Goal: Task Accomplishment & Management: Manage account settings

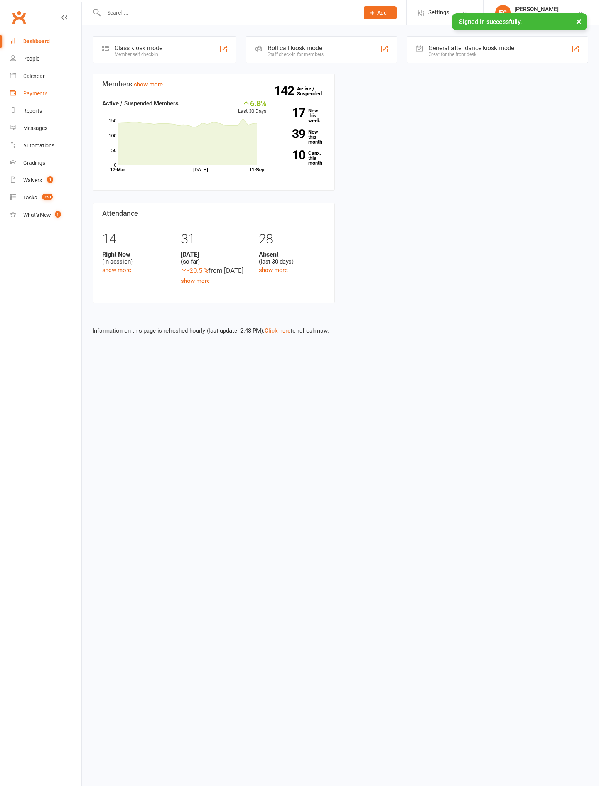
click at [34, 94] on div "Payments" at bounding box center [35, 93] width 24 height 6
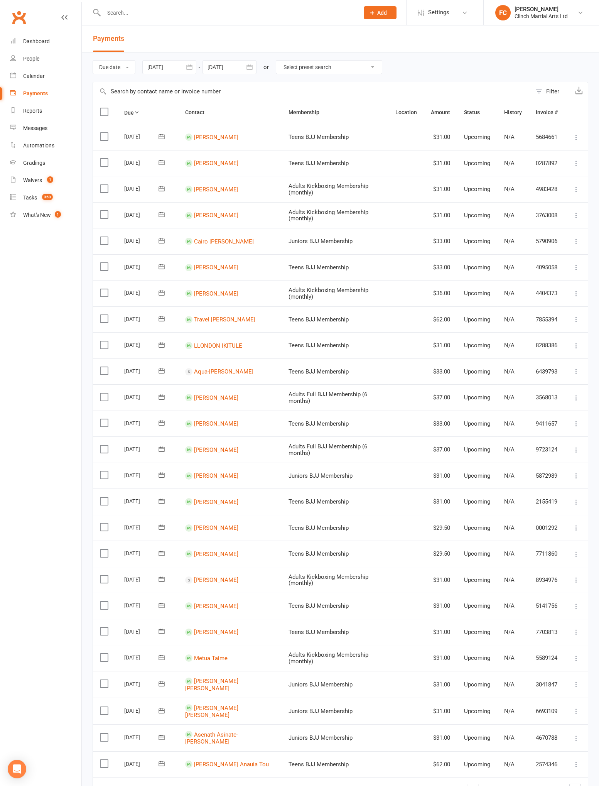
click at [542, 93] on button "Filter" at bounding box center [551, 91] width 38 height 19
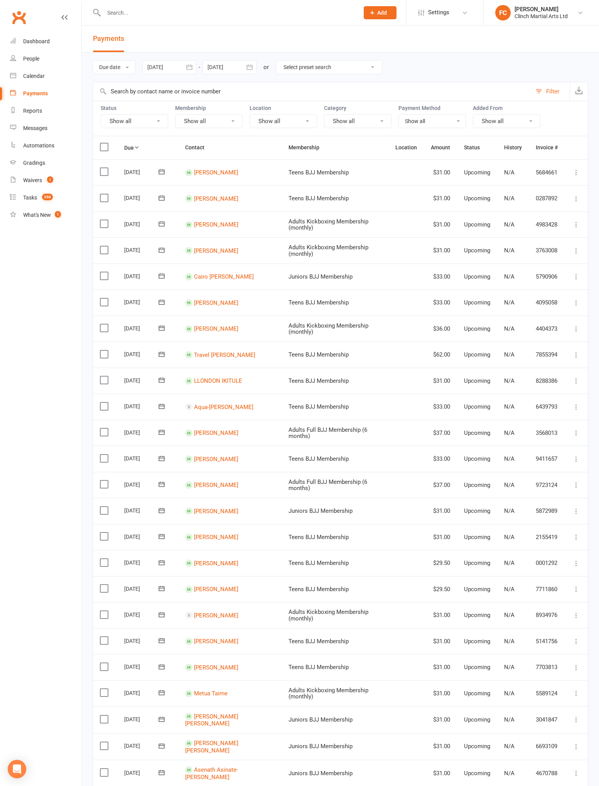
click at [130, 120] on button "Show all" at bounding box center [135, 121] width 68 height 14
click at [137, 202] on link "Failed" at bounding box center [143, 199] width 85 height 15
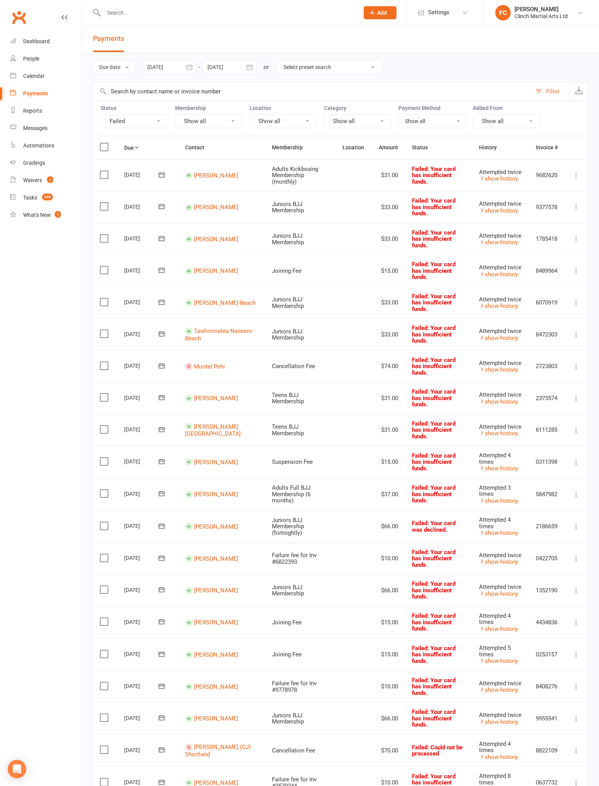
click at [130, 124] on button "Failed" at bounding box center [135, 121] width 68 height 14
click at [145, 247] on link "Upcoming (auto-reschedule)" at bounding box center [143, 246] width 85 height 15
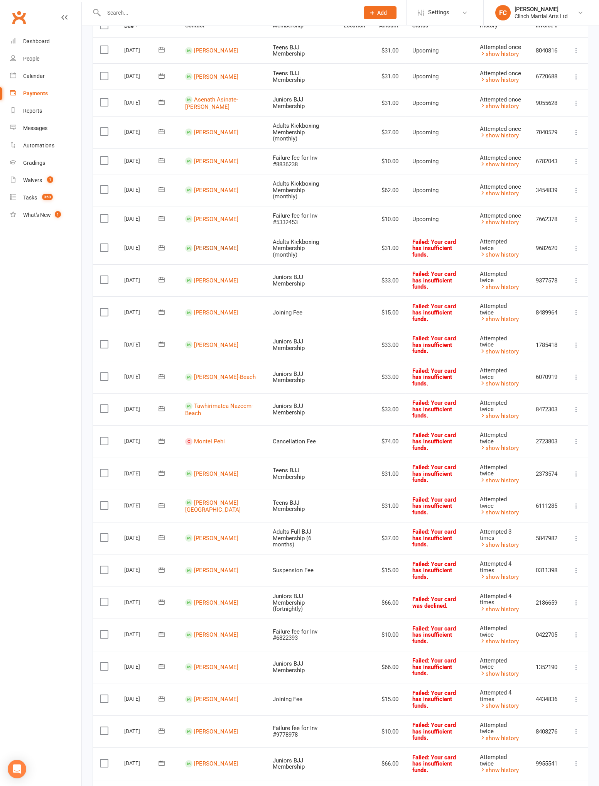
scroll to position [192, 0]
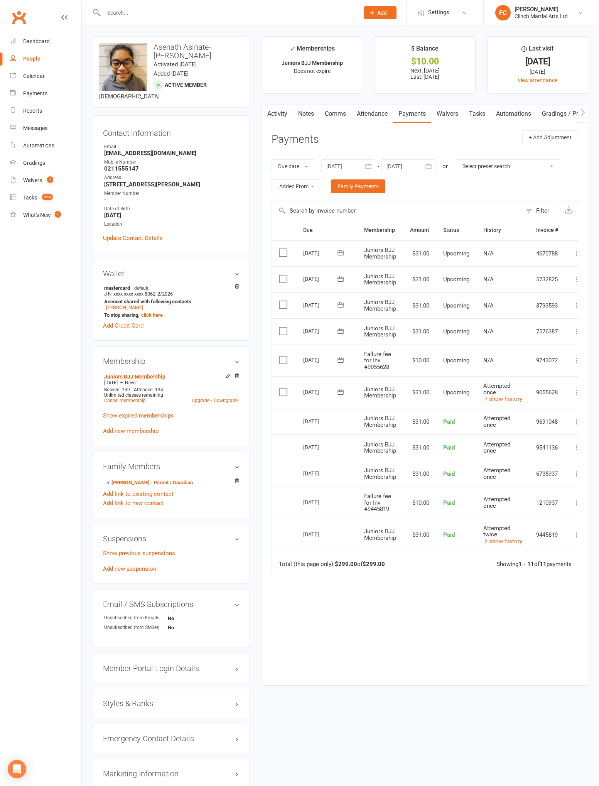
click at [339, 359] on icon at bounding box center [341, 360] width 8 height 8
click at [400, 418] on span "11" at bounding box center [403, 420] width 6 height 6
click at [284, 391] on label at bounding box center [284, 392] width 10 height 8
click at [284, 388] on input "checkbox" at bounding box center [281, 388] width 5 height 0
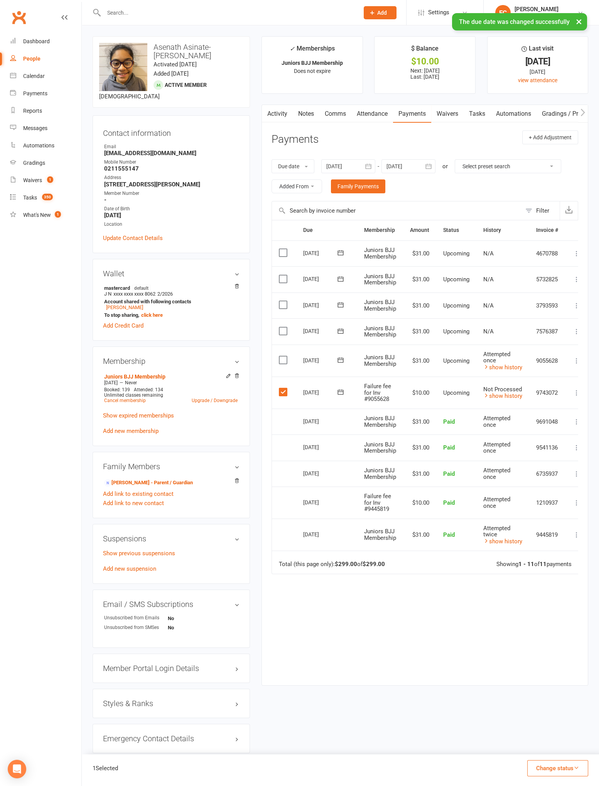
click at [562, 769] on button "Change status" at bounding box center [558, 768] width 61 height 16
click at [548, 753] on link "Skipped" at bounding box center [550, 747] width 76 height 15
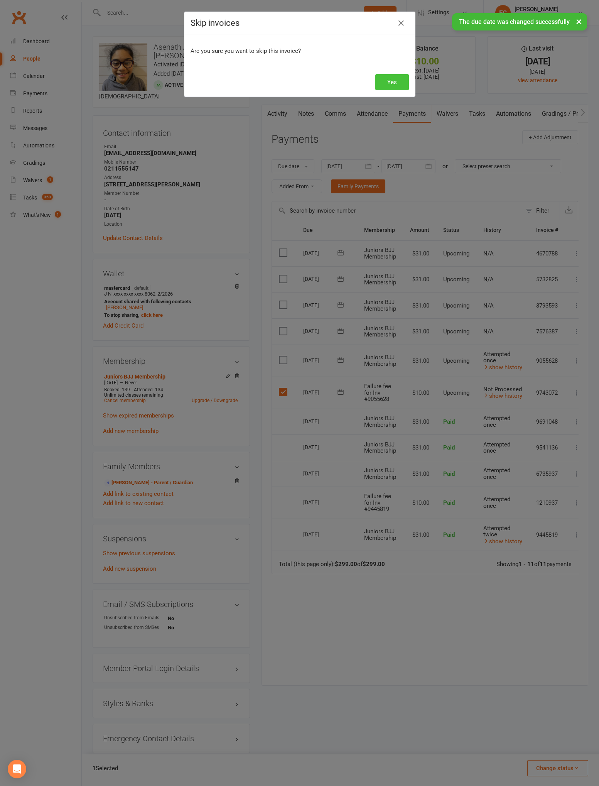
click at [387, 79] on button "Yes" at bounding box center [393, 82] width 34 height 16
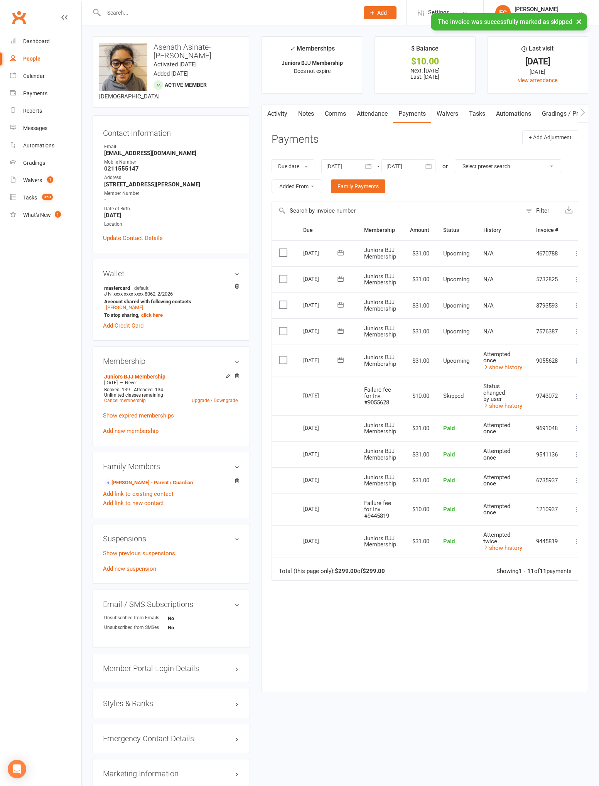
click at [506, 370] on link "show history" at bounding box center [503, 367] width 39 height 7
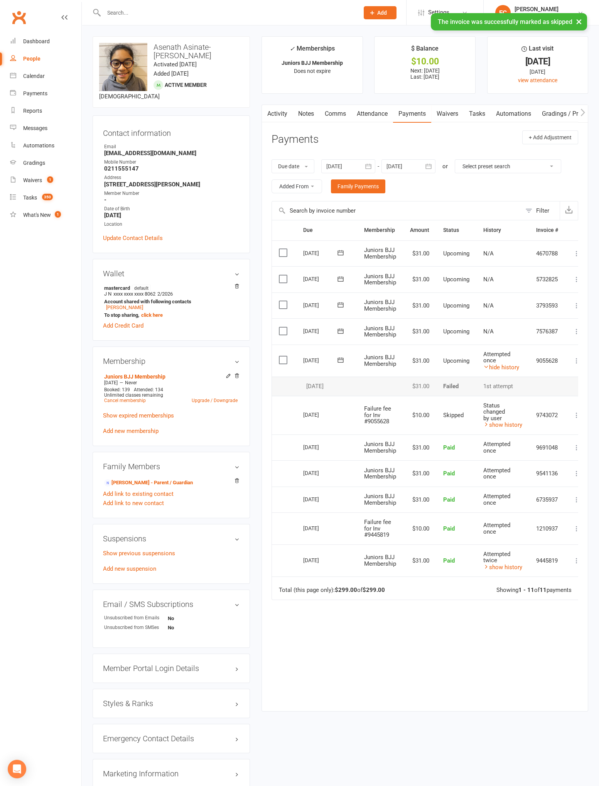
click at [502, 370] on link "hide history" at bounding box center [502, 367] width 36 height 7
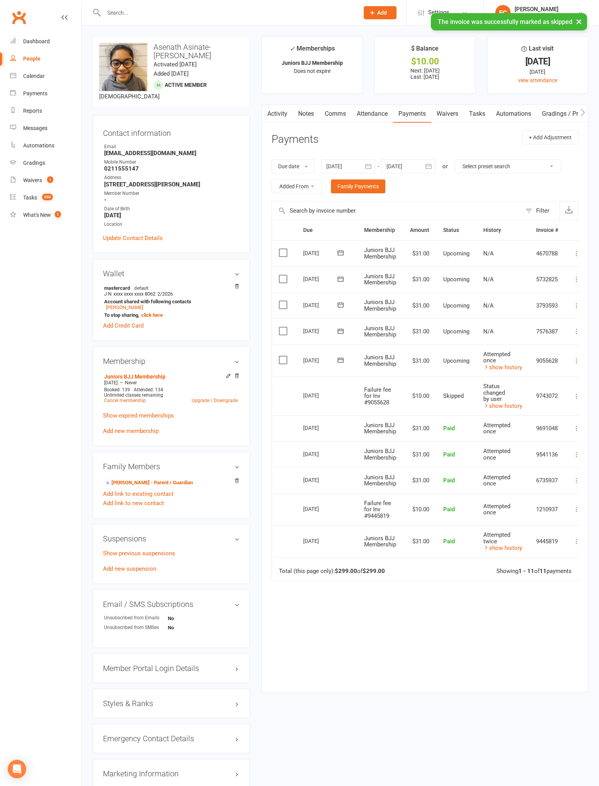
click at [340, 359] on icon at bounding box center [341, 359] width 6 height 5
click at [402, 419] on span "11" at bounding box center [403, 420] width 6 height 6
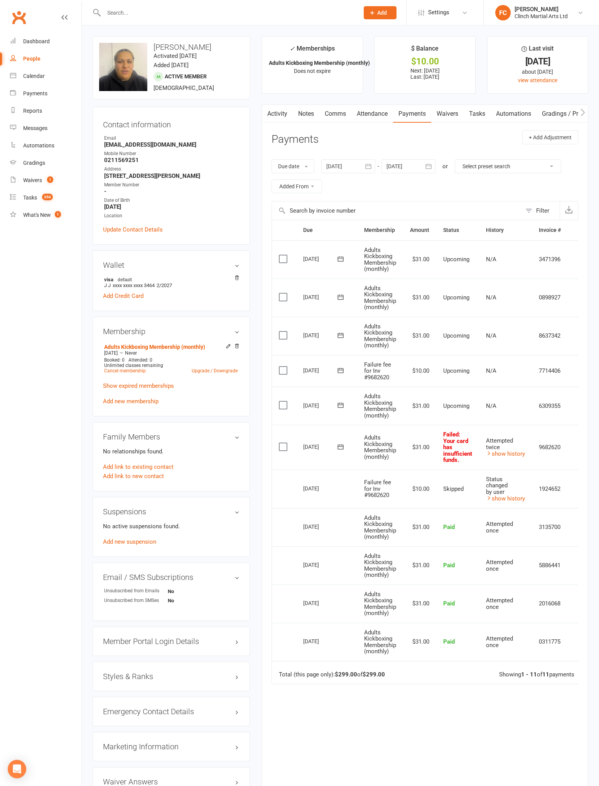
click at [340, 369] on icon at bounding box center [341, 371] width 8 height 8
click at [400, 428] on span "11" at bounding box center [403, 430] width 6 height 6
click at [286, 405] on label at bounding box center [284, 409] width 10 height 8
click at [284, 405] on input "checkbox" at bounding box center [281, 405] width 5 height 0
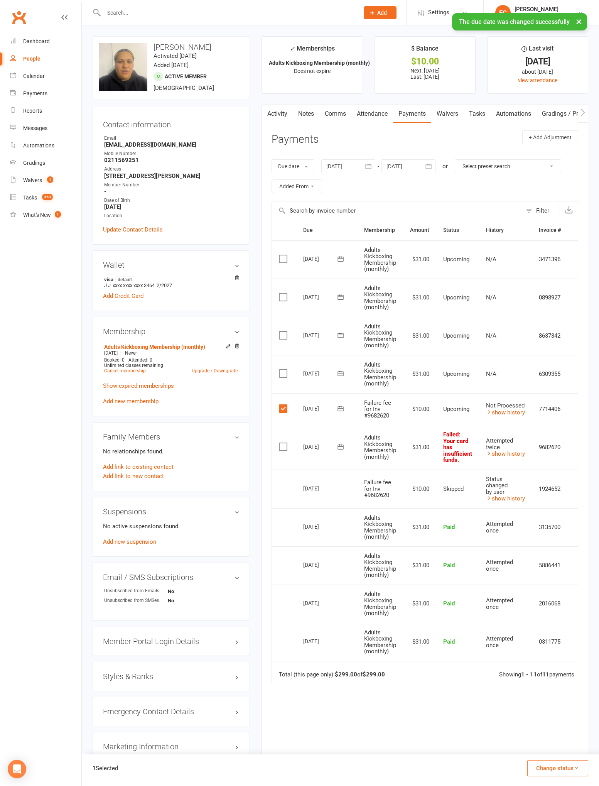
click at [577, 768] on icon "button" at bounding box center [577, 768] width 6 height 6
click at [564, 750] on link "Skipped" at bounding box center [550, 747] width 76 height 15
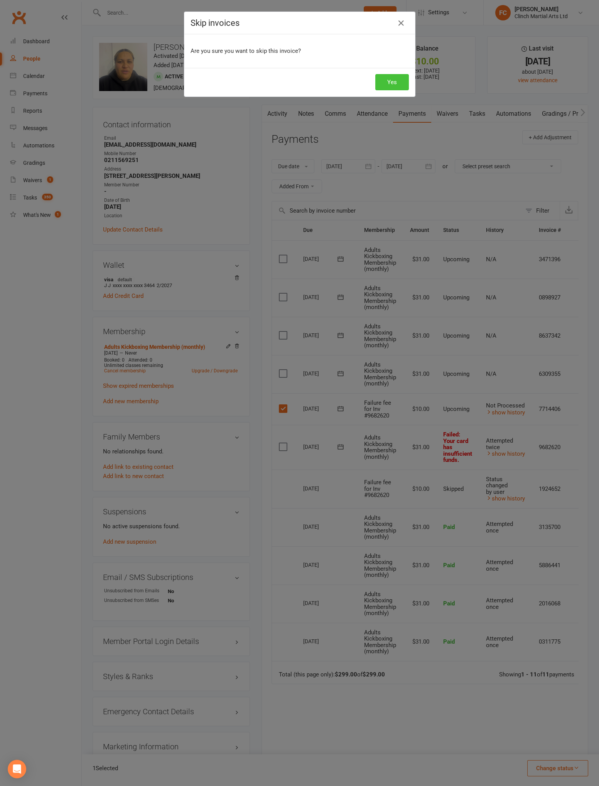
click at [393, 81] on button "Yes" at bounding box center [393, 82] width 34 height 16
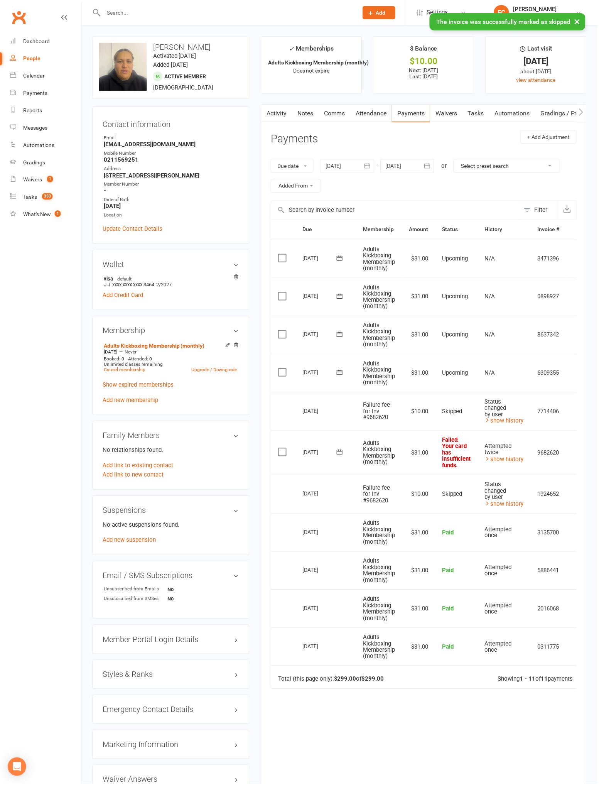
click at [341, 455] on icon at bounding box center [341, 454] width 8 height 8
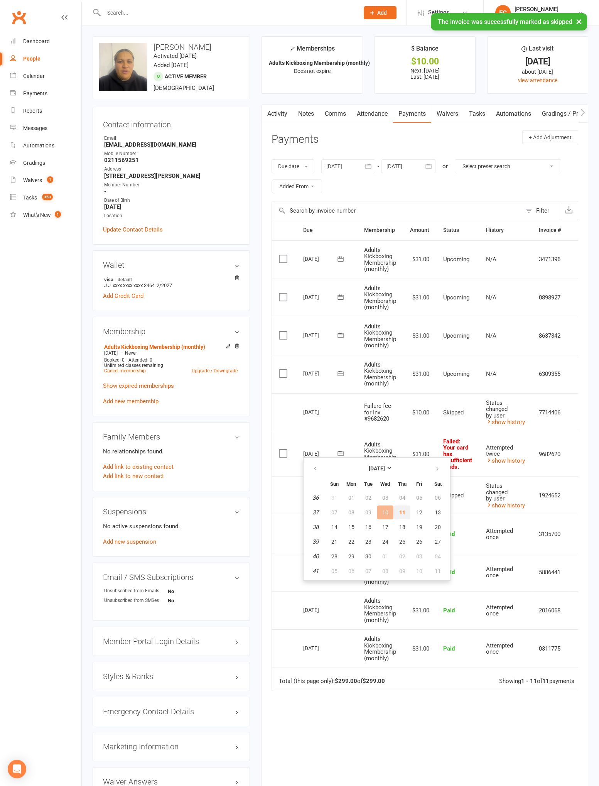
click at [403, 510] on span "11" at bounding box center [403, 513] width 6 height 6
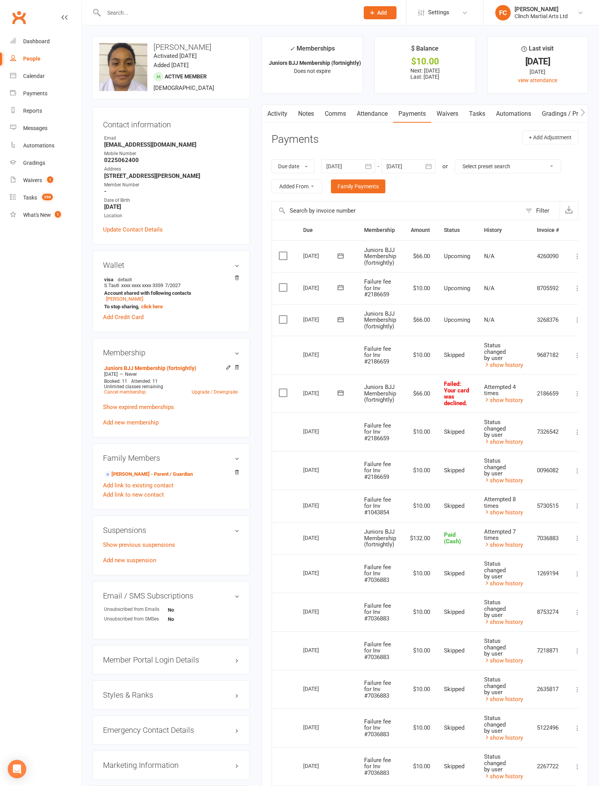
click at [339, 290] on icon at bounding box center [341, 288] width 8 height 8
click at [402, 347] on span "11" at bounding box center [403, 347] width 6 height 6
click at [283, 318] on label at bounding box center [284, 320] width 10 height 8
click at [283, 316] on input "checkbox" at bounding box center [281, 316] width 5 height 0
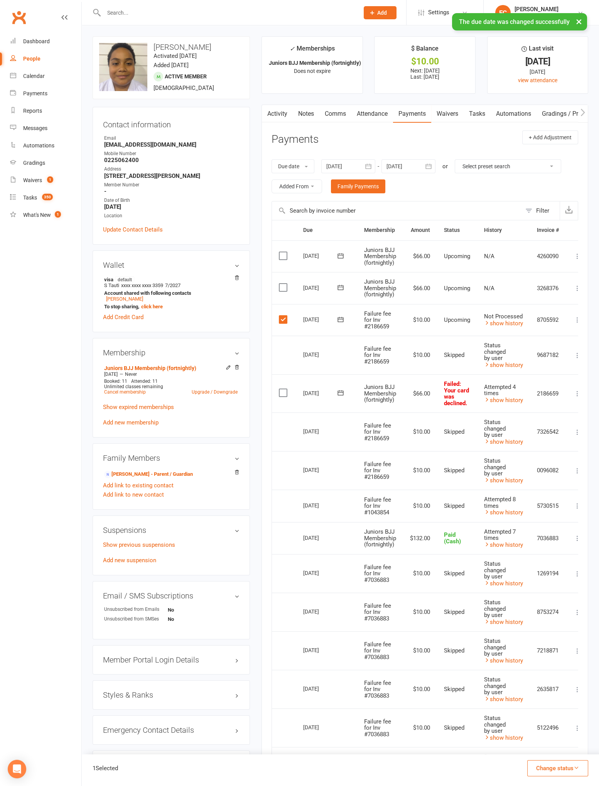
click at [562, 775] on button "Change status" at bounding box center [558, 768] width 61 height 16
click at [556, 754] on link "Skipped" at bounding box center [550, 747] width 76 height 15
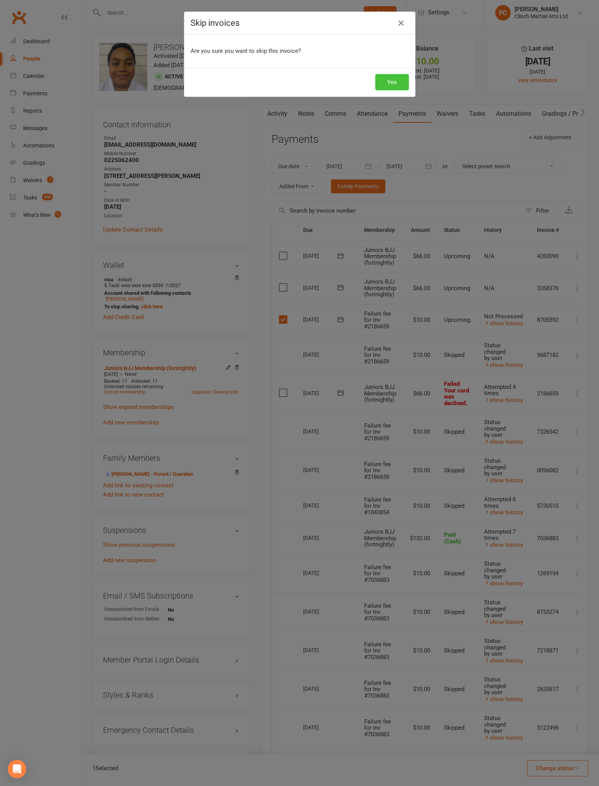
click at [400, 83] on button "Yes" at bounding box center [393, 82] width 34 height 16
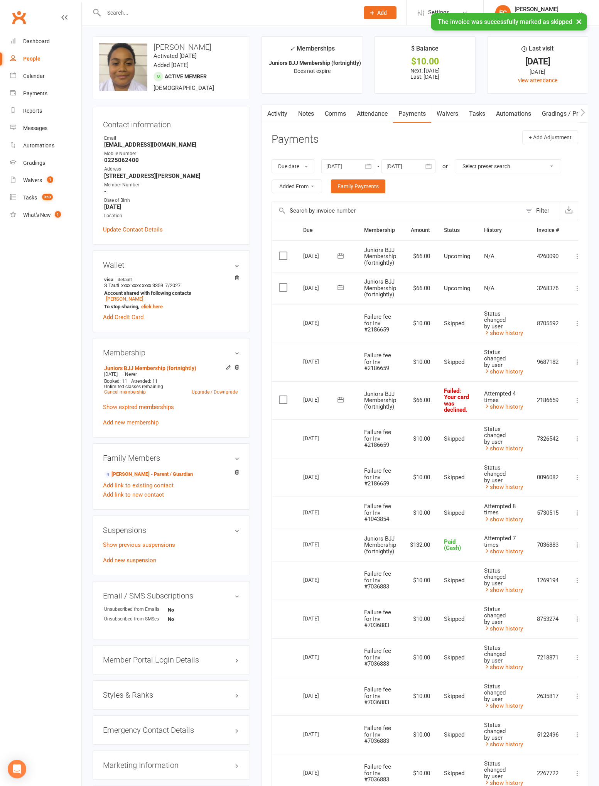
click at [344, 400] on icon at bounding box center [341, 400] width 8 height 8
click at [400, 457] on span "11" at bounding box center [403, 459] width 6 height 6
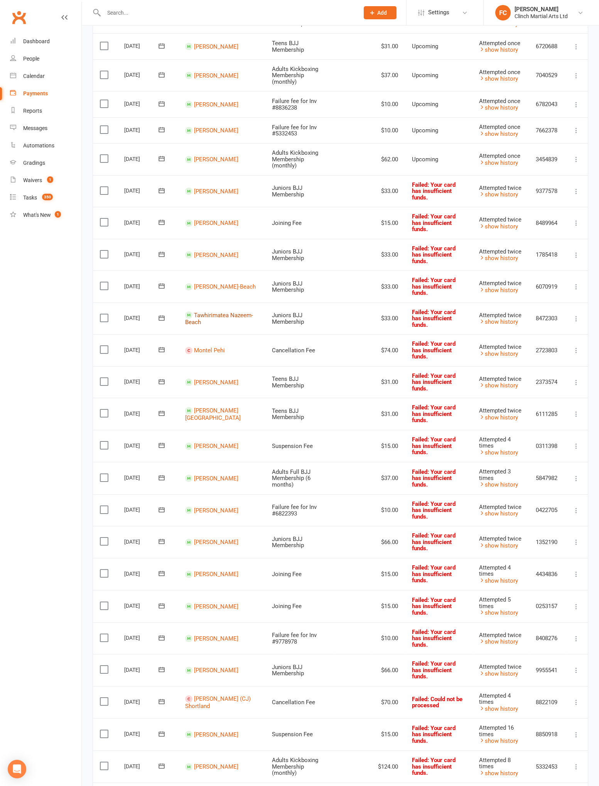
scroll to position [203, 0]
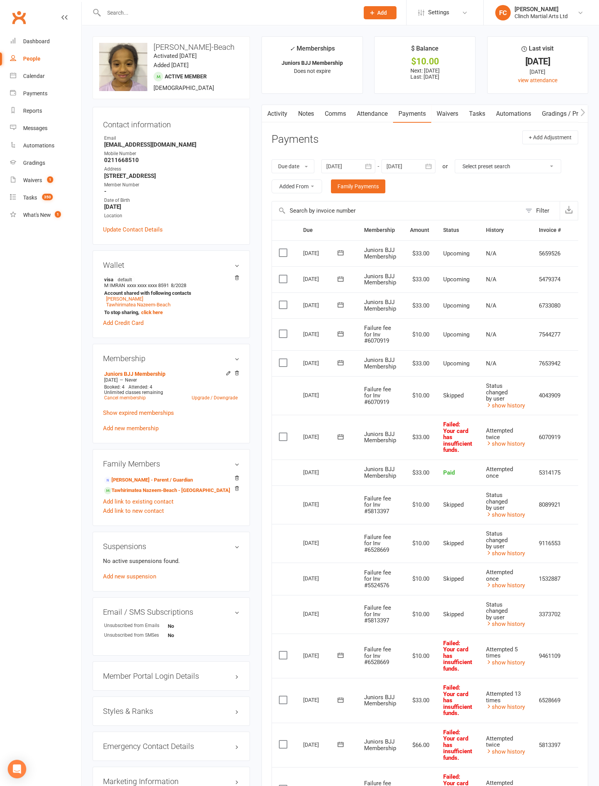
click at [339, 335] on icon at bounding box center [341, 334] width 8 height 8
click at [401, 395] on span "11" at bounding box center [403, 394] width 6 height 6
click at [284, 361] on label at bounding box center [284, 360] width 10 height 8
click at [284, 356] on input "checkbox" at bounding box center [281, 356] width 5 height 0
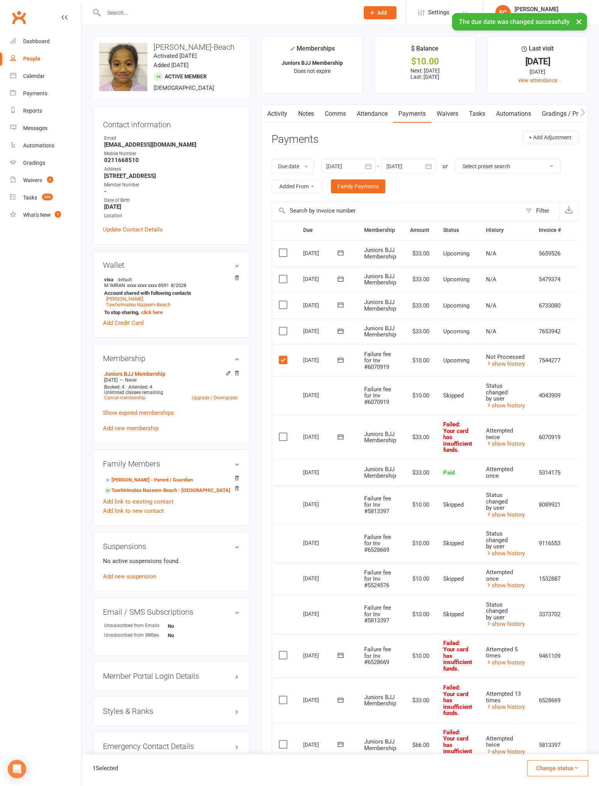
click at [560, 768] on button "Change status" at bounding box center [558, 768] width 61 height 16
click at [558, 748] on link "Skipped" at bounding box center [550, 747] width 76 height 15
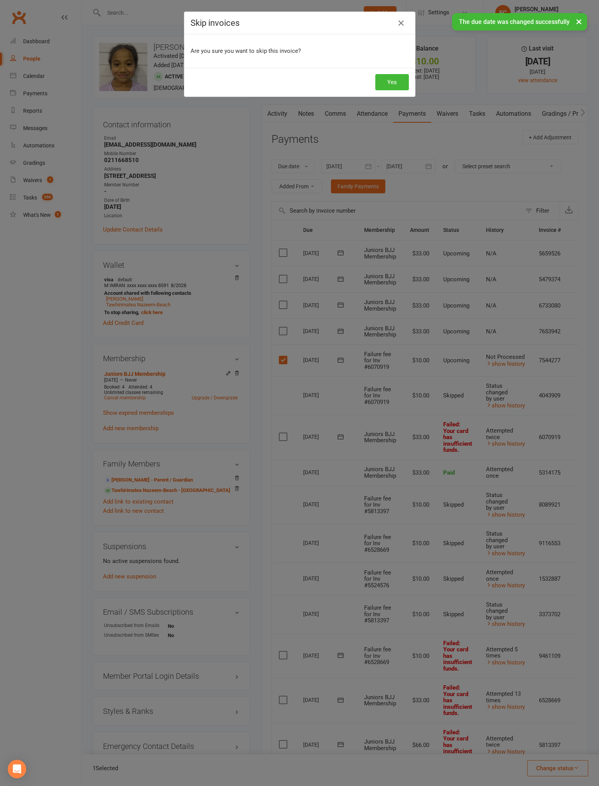
click at [399, 73] on div "Yes" at bounding box center [300, 82] width 231 height 29
click at [393, 82] on button "Yes" at bounding box center [393, 82] width 34 height 16
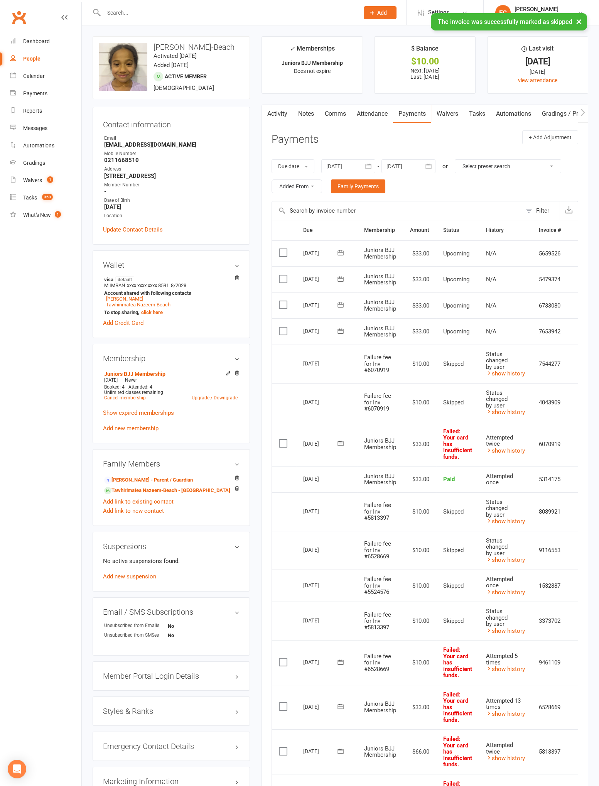
click at [341, 446] on icon at bounding box center [341, 444] width 8 height 8
click at [400, 502] on span "11" at bounding box center [403, 503] width 6 height 6
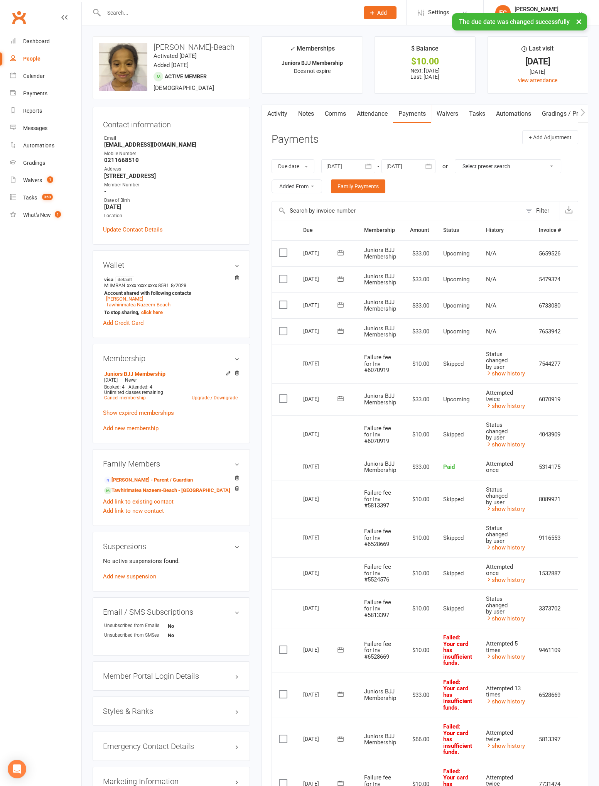
click at [510, 403] on link "show history" at bounding box center [505, 406] width 39 height 7
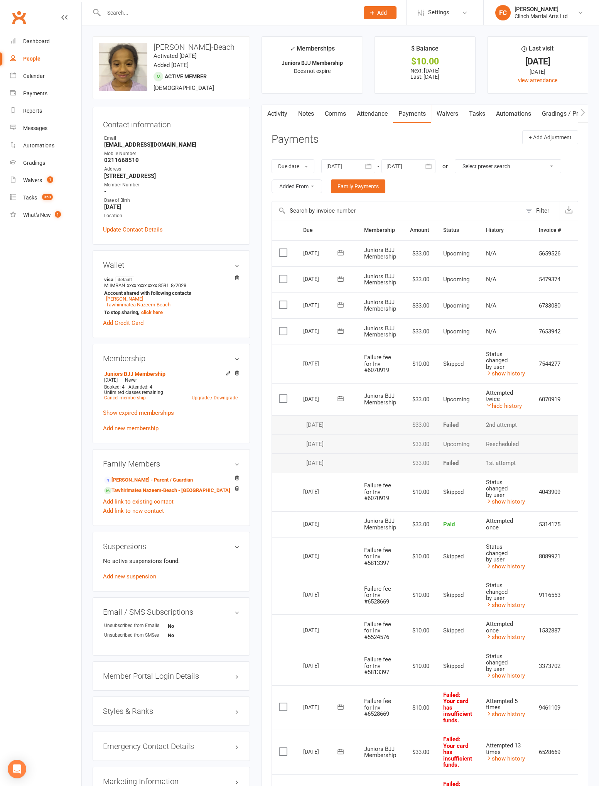
click at [509, 406] on link "hide history" at bounding box center [504, 406] width 36 height 7
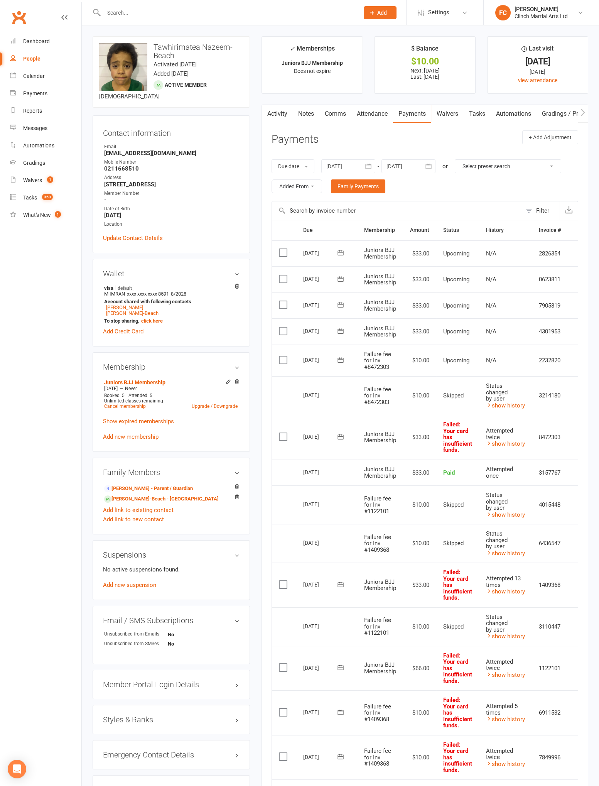
click at [342, 362] on icon at bounding box center [341, 359] width 6 height 5
click at [403, 422] on span "11" at bounding box center [403, 420] width 6 height 6
click at [284, 360] on label at bounding box center [284, 360] width 10 height 8
click at [284, 356] on input "checkbox" at bounding box center [281, 356] width 5 height 0
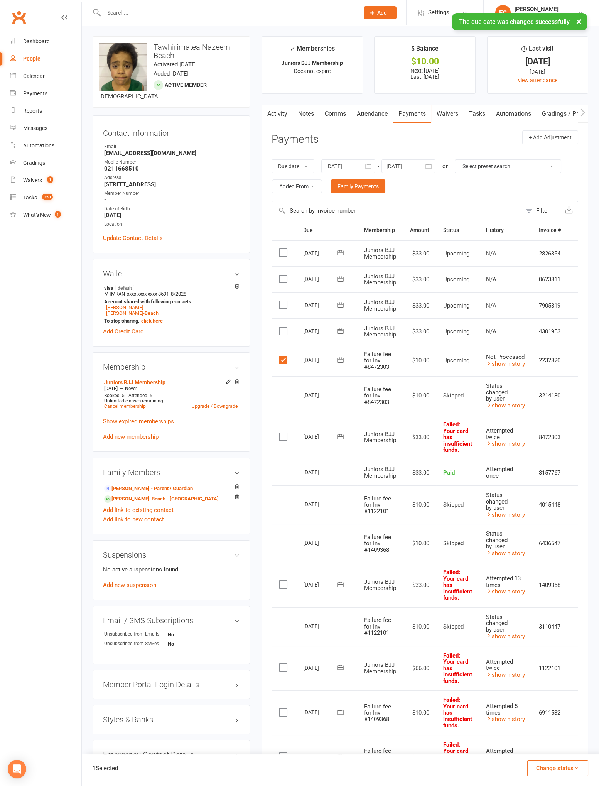
click at [564, 769] on button "Change status" at bounding box center [558, 768] width 61 height 16
click at [560, 750] on link "Skipped" at bounding box center [550, 747] width 76 height 15
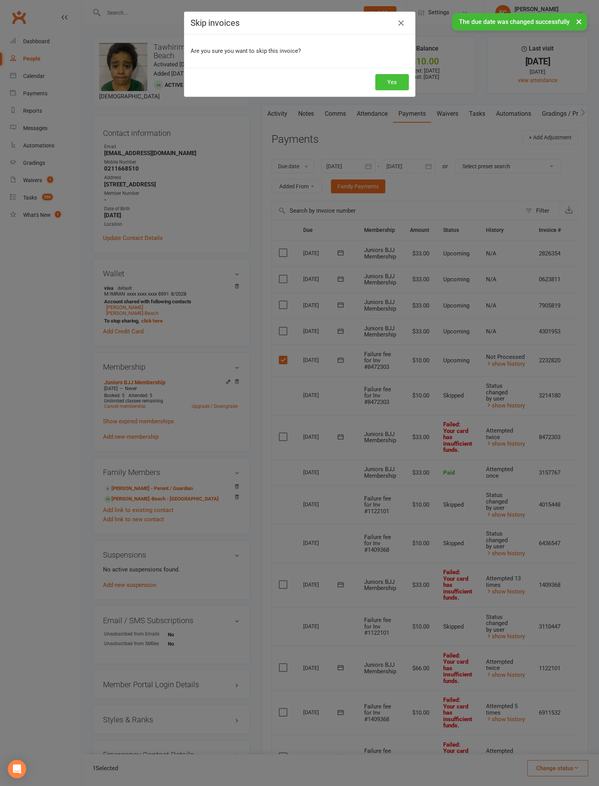
click at [399, 85] on button "Yes" at bounding box center [393, 82] width 34 height 16
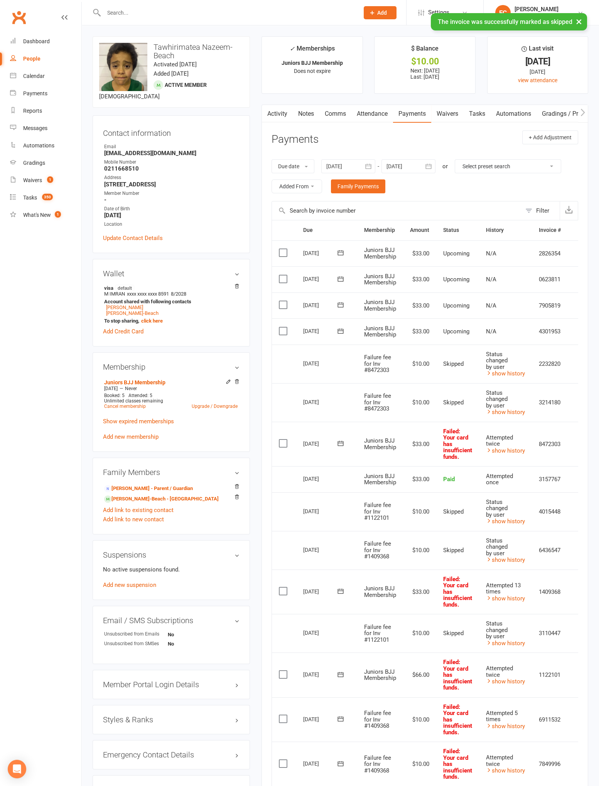
click at [338, 444] on icon at bounding box center [341, 444] width 8 height 8
click at [400, 502] on span "11" at bounding box center [403, 503] width 6 height 6
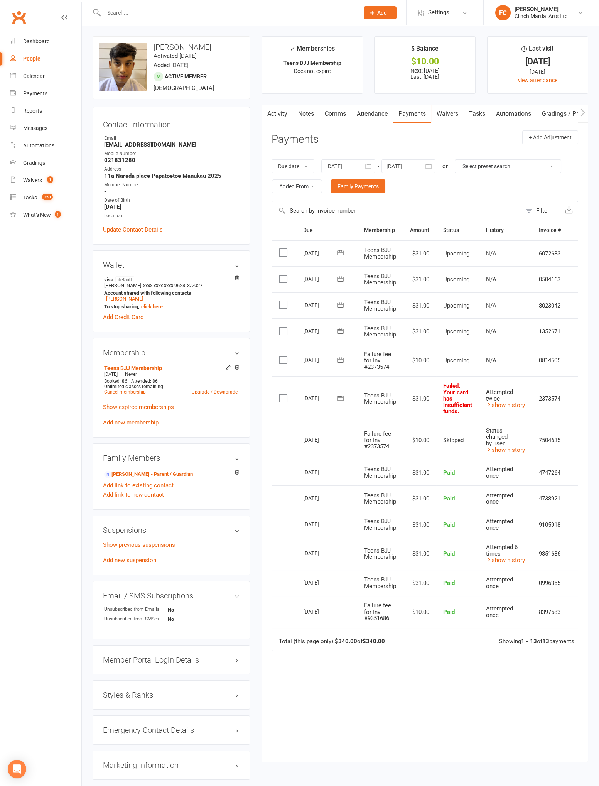
click at [343, 359] on icon at bounding box center [341, 359] width 6 height 5
click at [403, 421] on span "11" at bounding box center [403, 420] width 6 height 6
click at [283, 362] on label at bounding box center [284, 360] width 10 height 8
click at [283, 356] on input "checkbox" at bounding box center [281, 356] width 5 height 0
click at [566, 773] on button "Change status" at bounding box center [558, 768] width 61 height 16
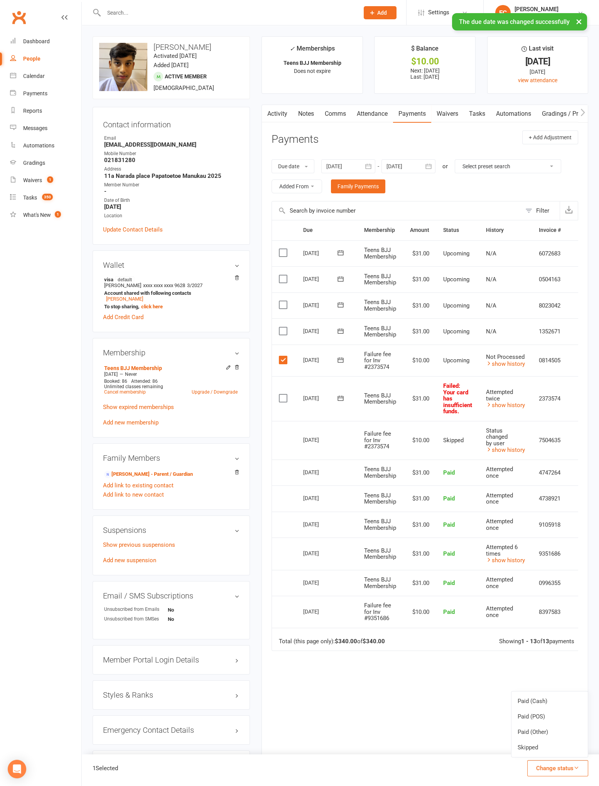
click at [566, 752] on link "Skipped" at bounding box center [550, 747] width 76 height 15
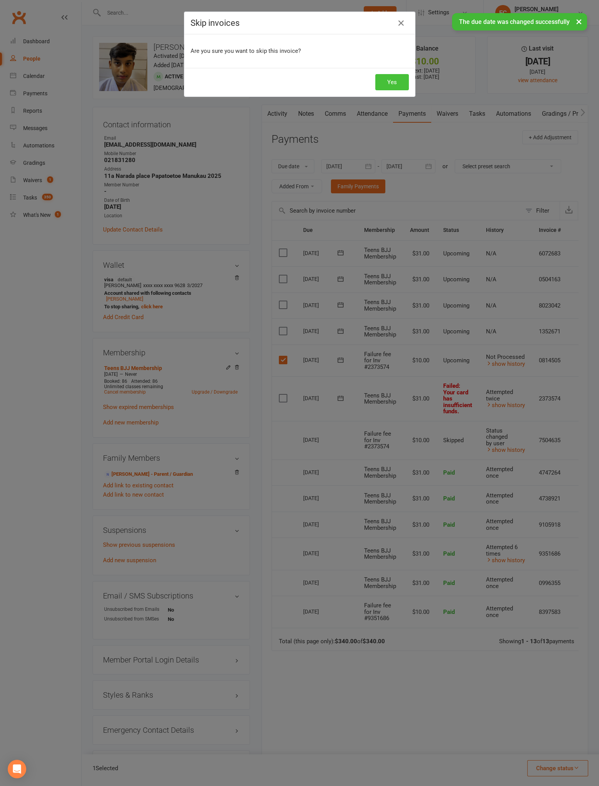
click at [393, 83] on button "Yes" at bounding box center [393, 82] width 34 height 16
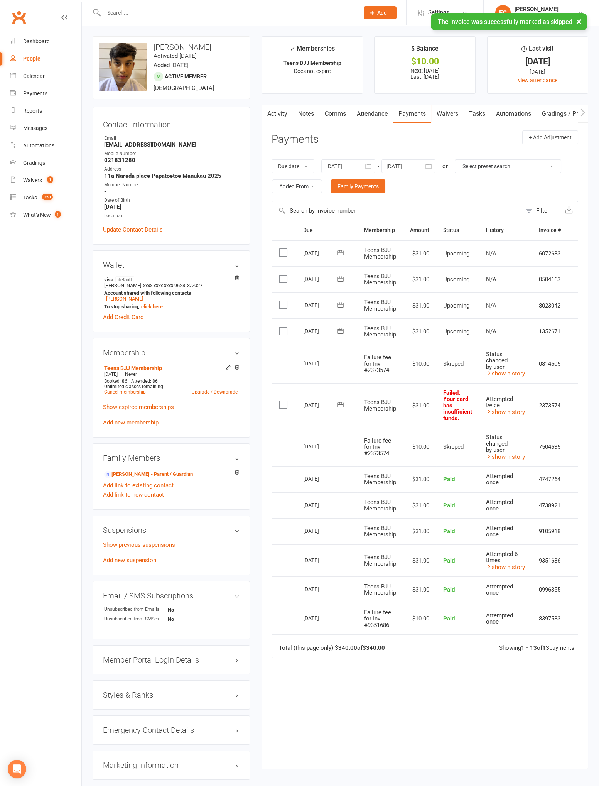
click at [339, 405] on icon at bounding box center [341, 405] width 8 height 8
click at [400, 464] on span "11" at bounding box center [403, 465] width 6 height 6
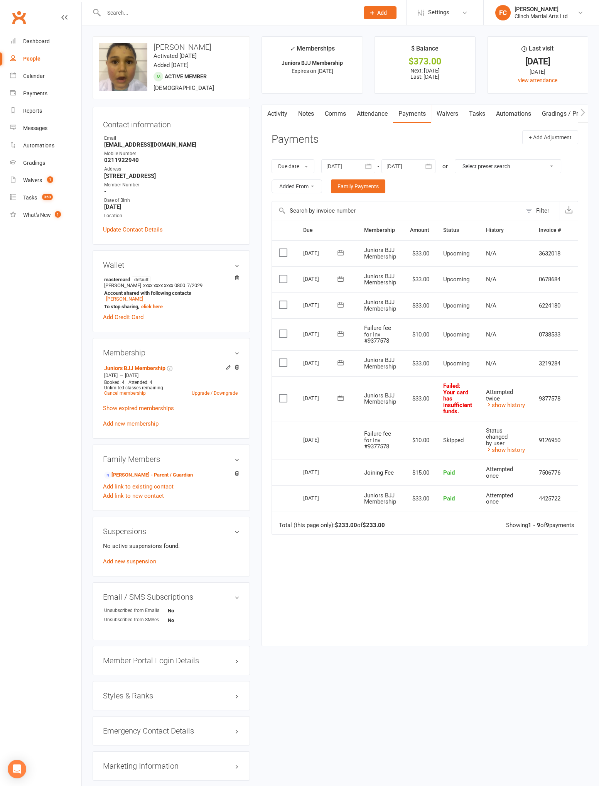
click at [341, 335] on icon at bounding box center [341, 334] width 8 height 8
click at [401, 396] on span "11" at bounding box center [403, 394] width 6 height 6
click at [286, 362] on label at bounding box center [284, 360] width 10 height 8
click at [284, 356] on input "checkbox" at bounding box center [281, 356] width 5 height 0
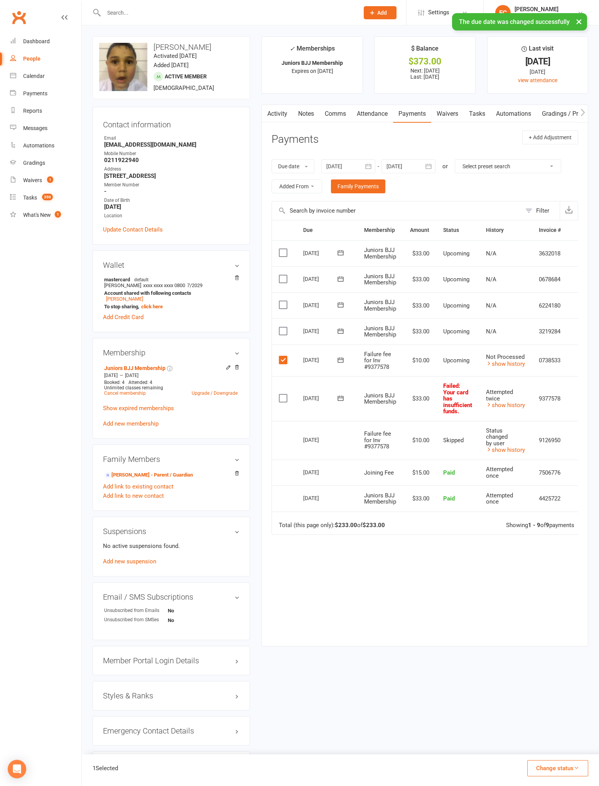
click at [561, 771] on button "Change status" at bounding box center [558, 768] width 61 height 16
click at [556, 748] on link "Skipped" at bounding box center [550, 747] width 76 height 15
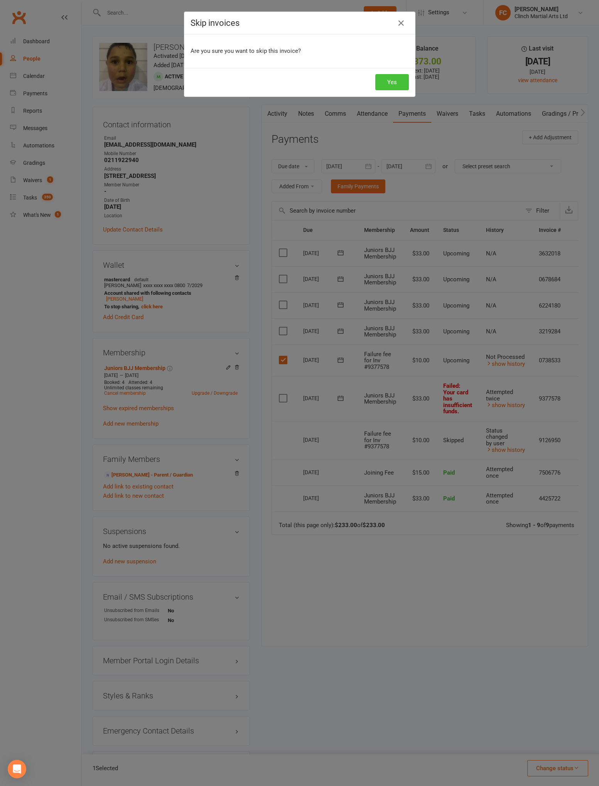
click at [393, 82] on button "Yes" at bounding box center [393, 82] width 34 height 16
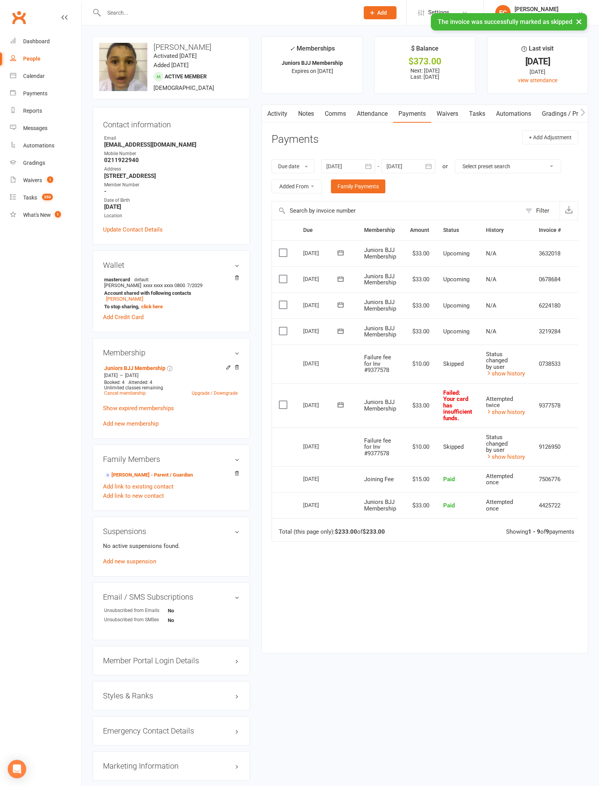
click at [341, 404] on icon at bounding box center [341, 404] width 6 height 5
click at [402, 466] on span "11" at bounding box center [403, 465] width 6 height 6
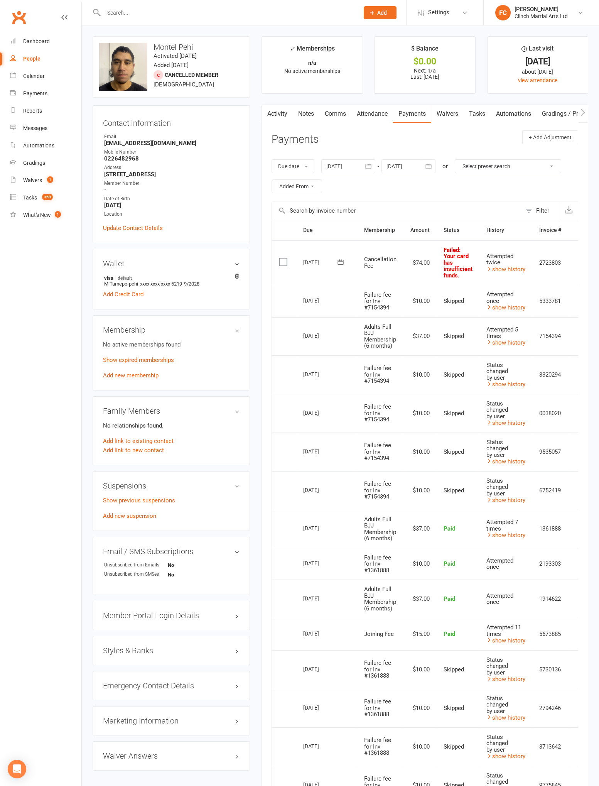
click at [340, 261] on icon at bounding box center [341, 262] width 8 height 8
click at [401, 320] on span "11" at bounding box center [403, 322] width 6 height 6
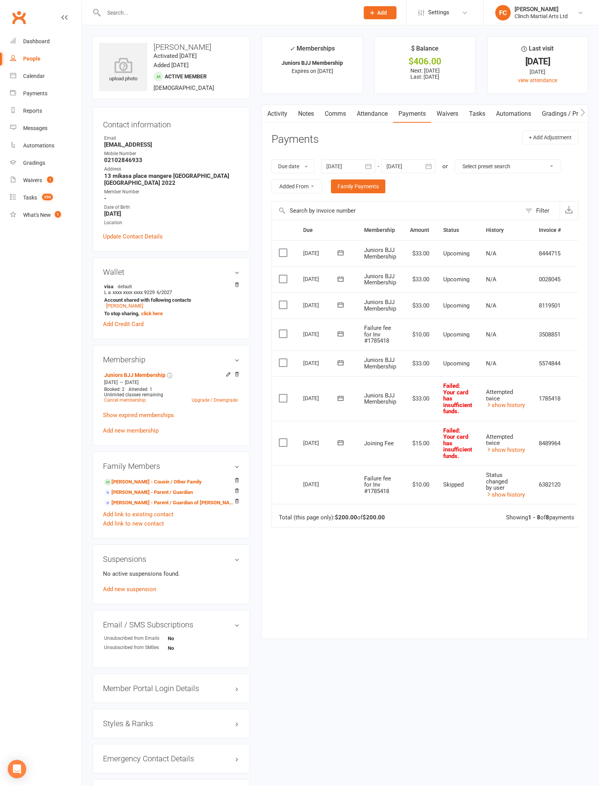
click at [339, 335] on icon at bounding box center [341, 333] width 6 height 5
click at [400, 393] on span "11" at bounding box center [403, 394] width 6 height 6
click at [286, 362] on label at bounding box center [284, 360] width 10 height 8
click at [284, 356] on input "checkbox" at bounding box center [281, 356] width 5 height 0
click at [566, 767] on button "Change status" at bounding box center [558, 768] width 61 height 16
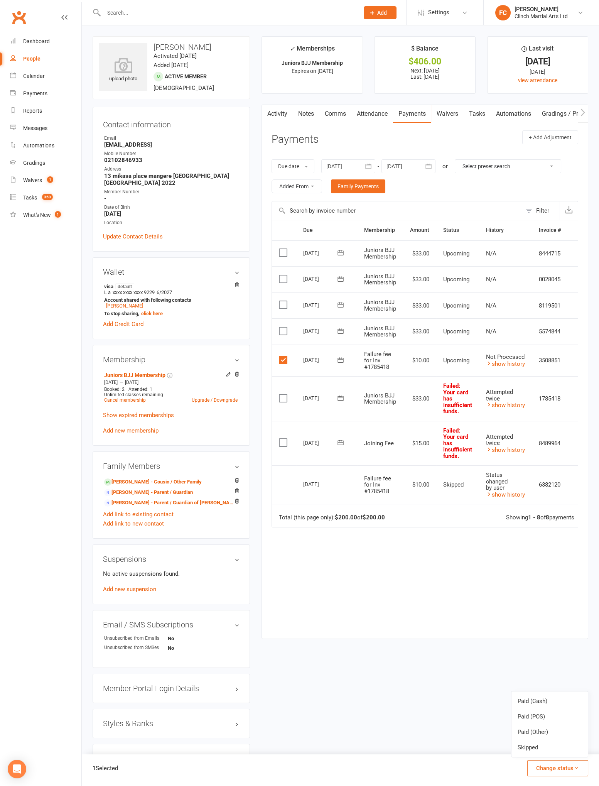
click at [559, 752] on link "Skipped" at bounding box center [550, 747] width 76 height 15
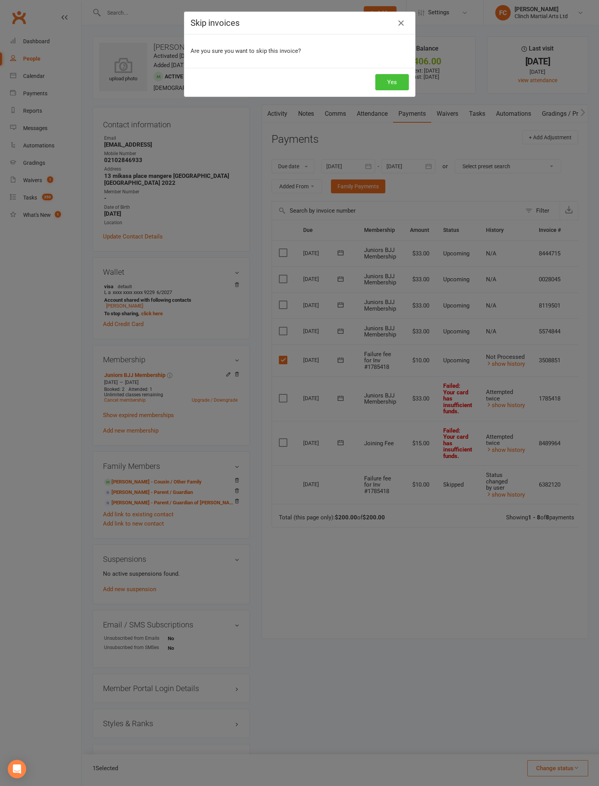
click at [398, 79] on button "Yes" at bounding box center [393, 82] width 34 height 16
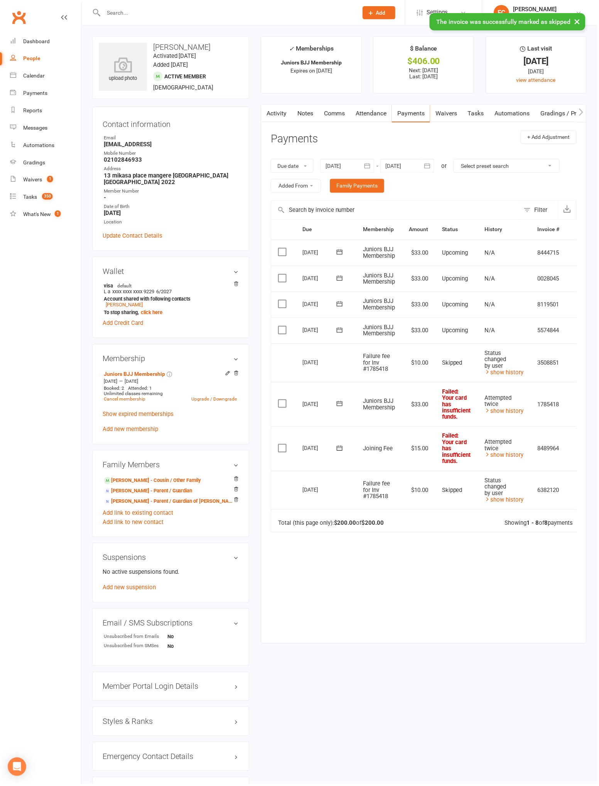
click at [339, 404] on icon at bounding box center [341, 404] width 6 height 5
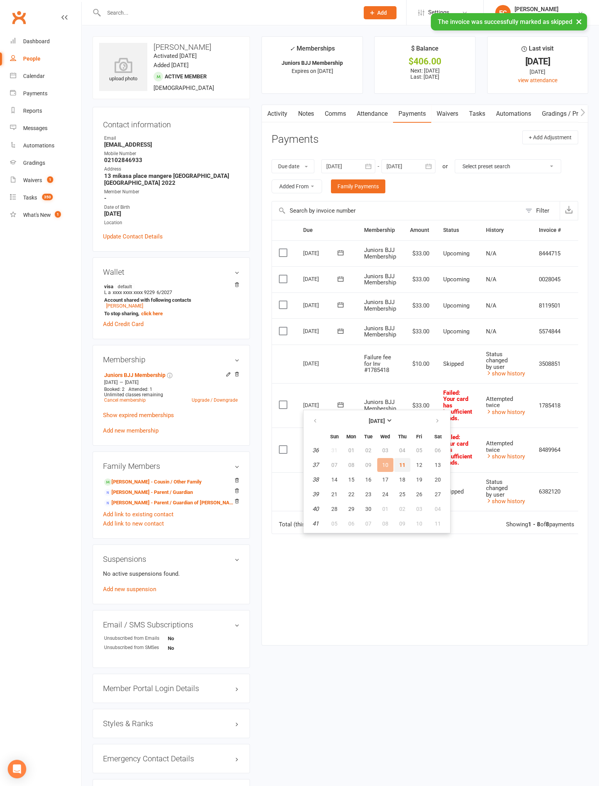
click at [400, 464] on span "11" at bounding box center [403, 465] width 6 height 6
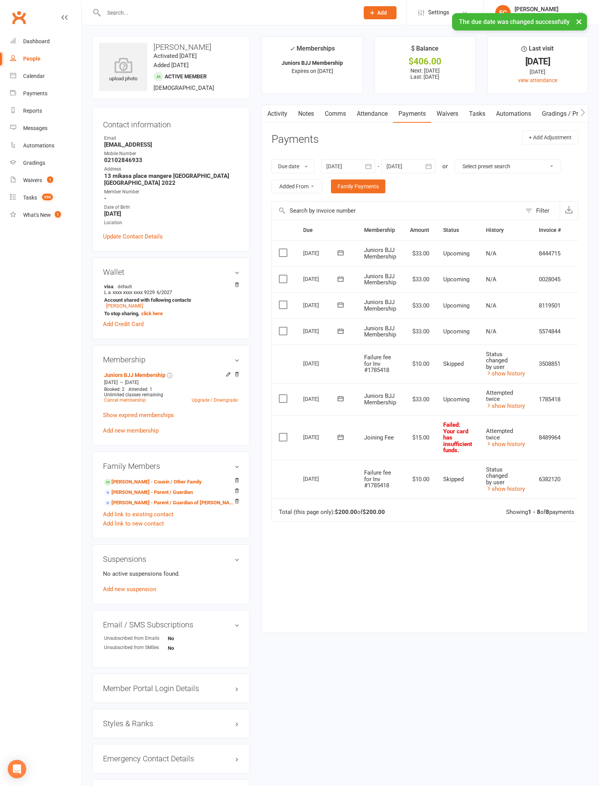
click at [339, 437] on icon at bounding box center [341, 438] width 8 height 8
click at [401, 498] on span "11" at bounding box center [403, 497] width 6 height 6
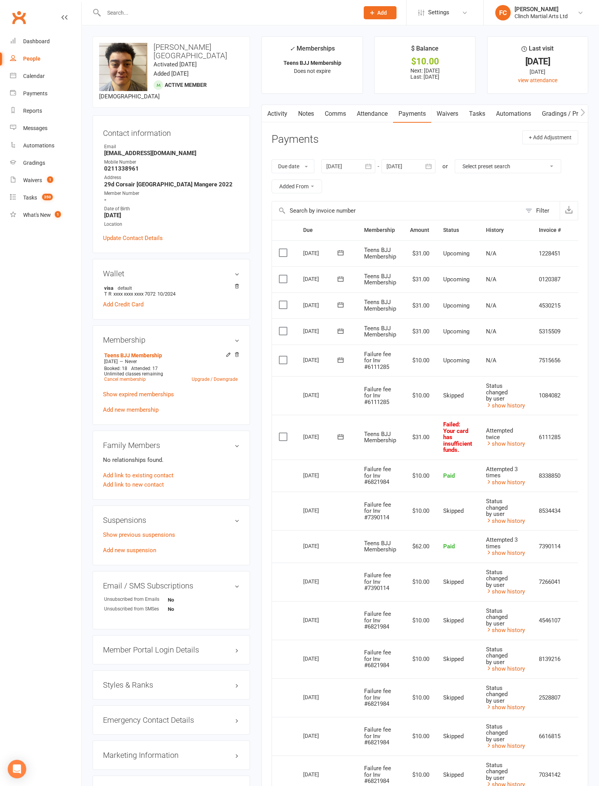
click at [344, 362] on icon at bounding box center [341, 360] width 8 height 8
click at [400, 420] on span "11" at bounding box center [403, 420] width 6 height 6
click at [288, 363] on label at bounding box center [284, 360] width 10 height 8
click at [284, 356] on input "checkbox" at bounding box center [281, 356] width 5 height 0
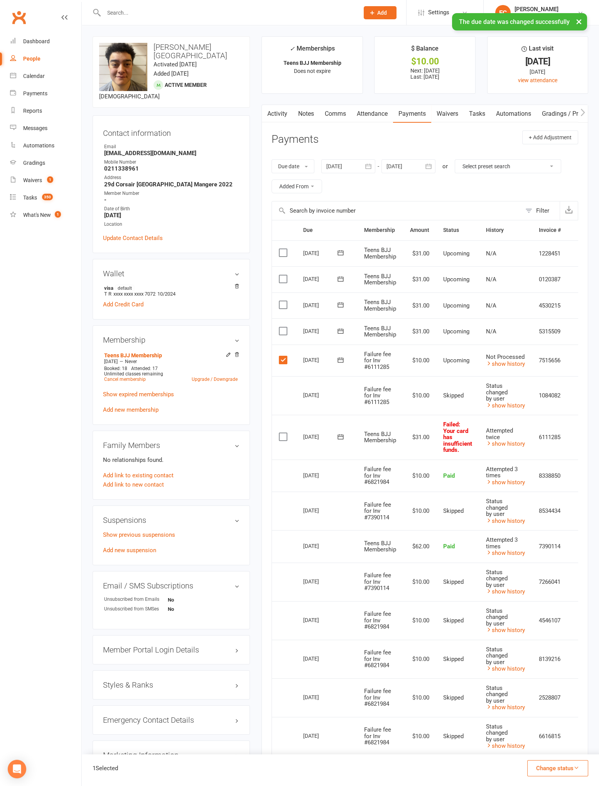
click at [562, 774] on button "Change status" at bounding box center [558, 768] width 61 height 16
click at [560, 751] on link "Skipped" at bounding box center [550, 747] width 76 height 15
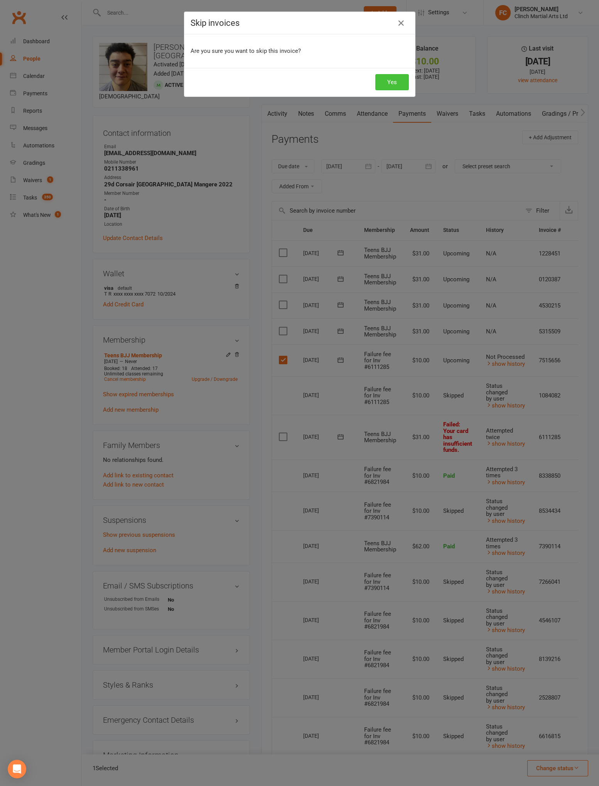
click at [392, 81] on button "Yes" at bounding box center [393, 82] width 34 height 16
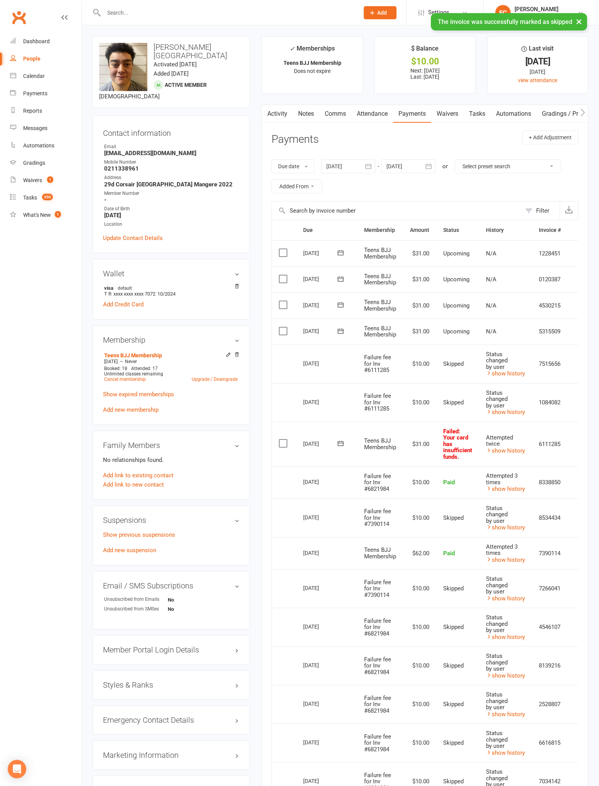
click at [340, 444] on icon at bounding box center [341, 444] width 8 height 8
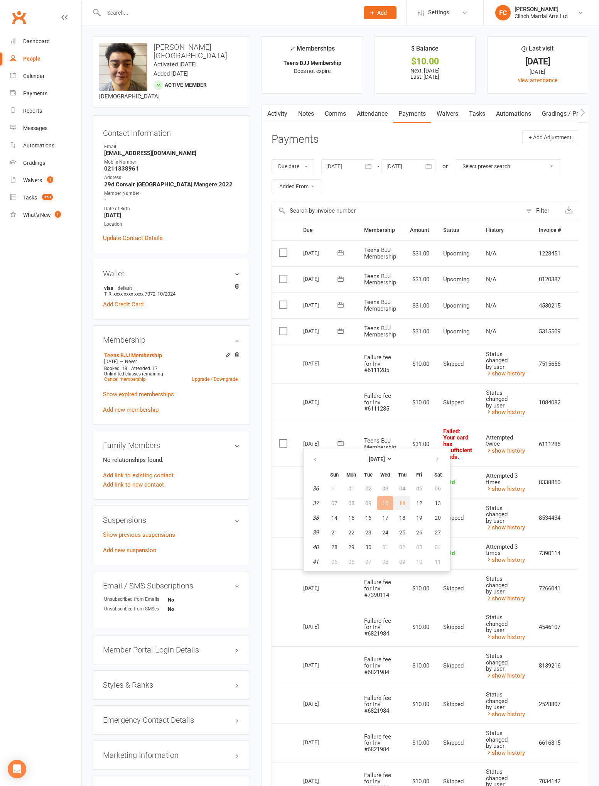
click at [400, 502] on span "11" at bounding box center [403, 503] width 6 height 6
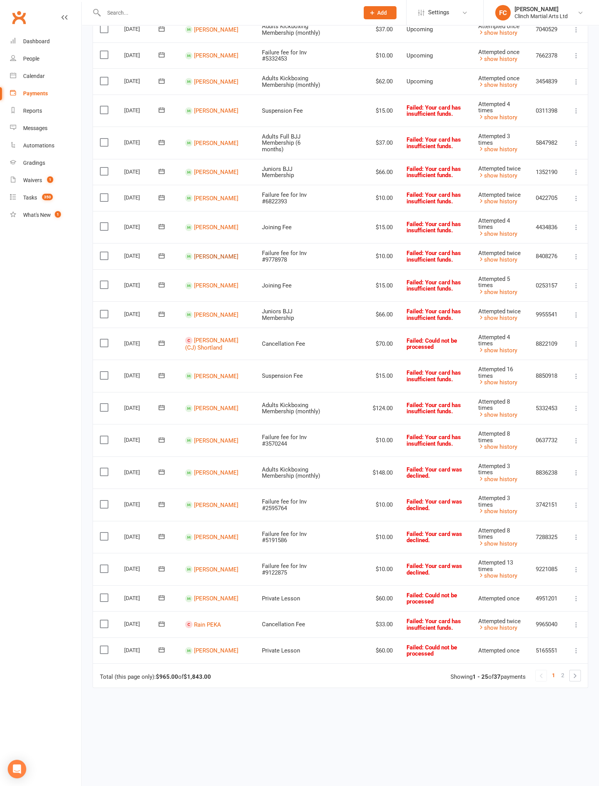
scroll to position [232, 0]
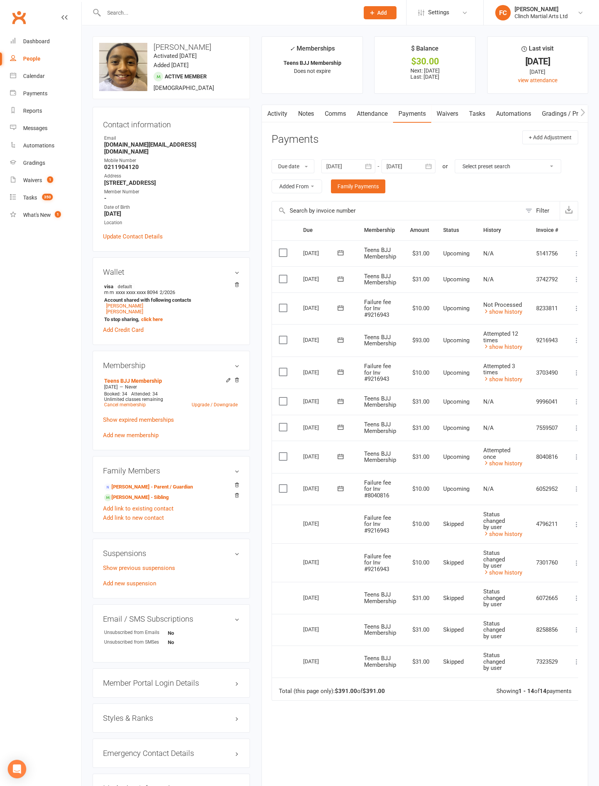
click at [340, 487] on icon at bounding box center [341, 489] width 8 height 8
click at [400, 547] on span "11" at bounding box center [403, 548] width 6 height 6
click at [283, 489] on label at bounding box center [284, 489] width 10 height 8
click at [283, 485] on input "checkbox" at bounding box center [281, 485] width 5 height 0
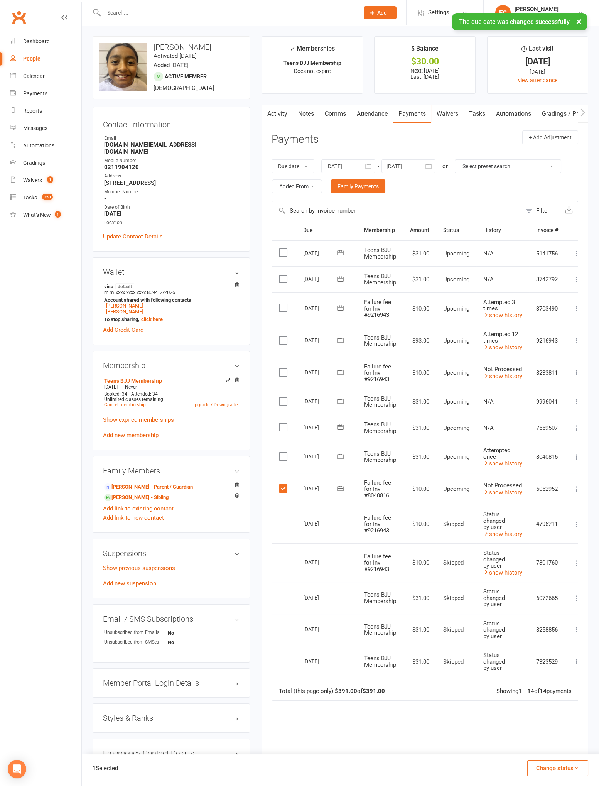
click at [567, 774] on button "Change status" at bounding box center [558, 768] width 61 height 16
click at [561, 752] on link "Skipped" at bounding box center [550, 747] width 76 height 15
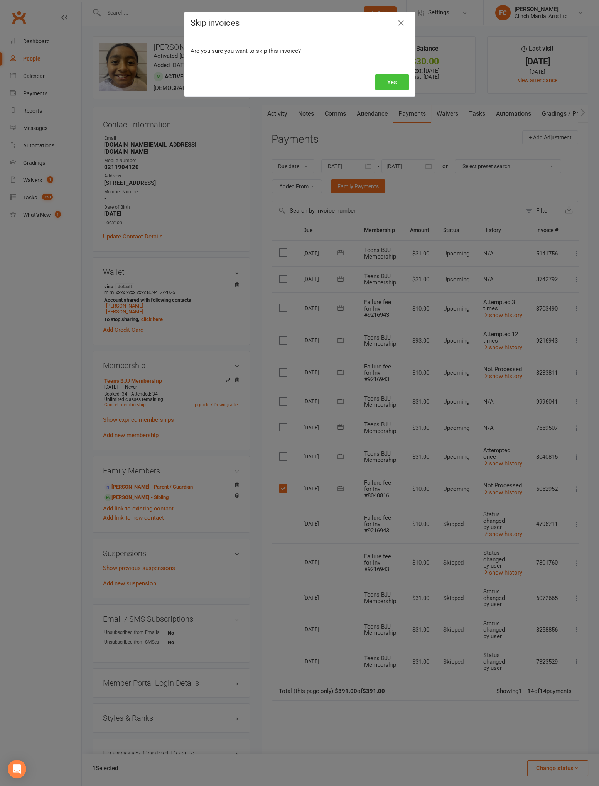
click at [400, 84] on button "Yes" at bounding box center [393, 82] width 34 height 16
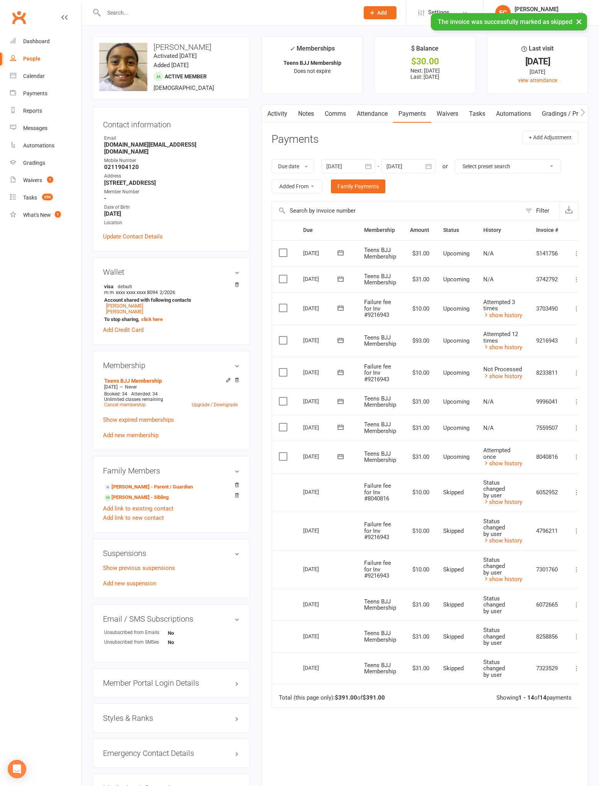
click at [511, 462] on link "show history" at bounding box center [503, 463] width 39 height 7
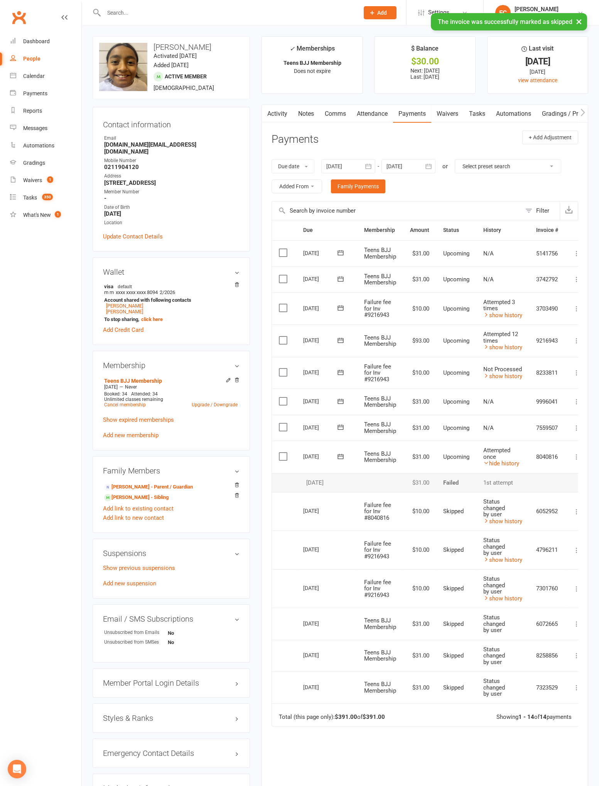
click at [503, 463] on link "hide history" at bounding box center [502, 463] width 36 height 7
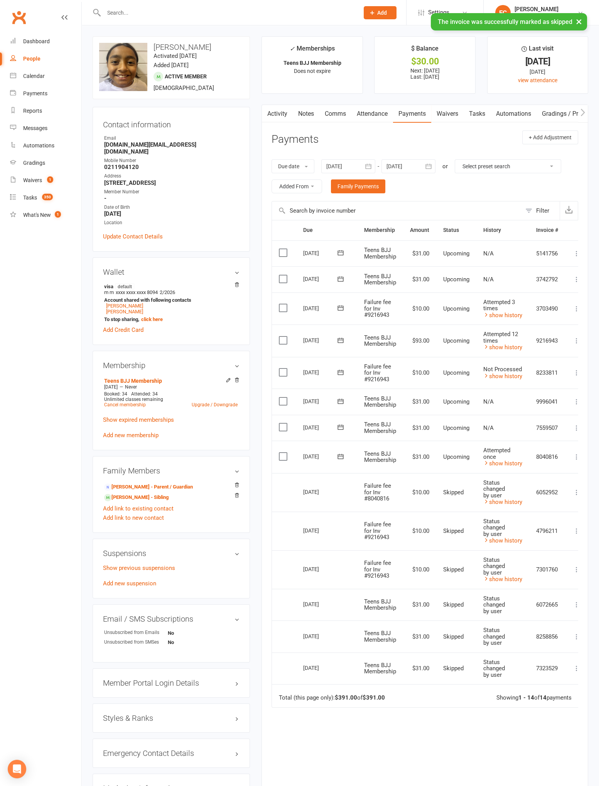
click at [340, 457] on icon at bounding box center [341, 457] width 8 height 8
click at [400, 515] on span "11" at bounding box center [403, 516] width 6 height 6
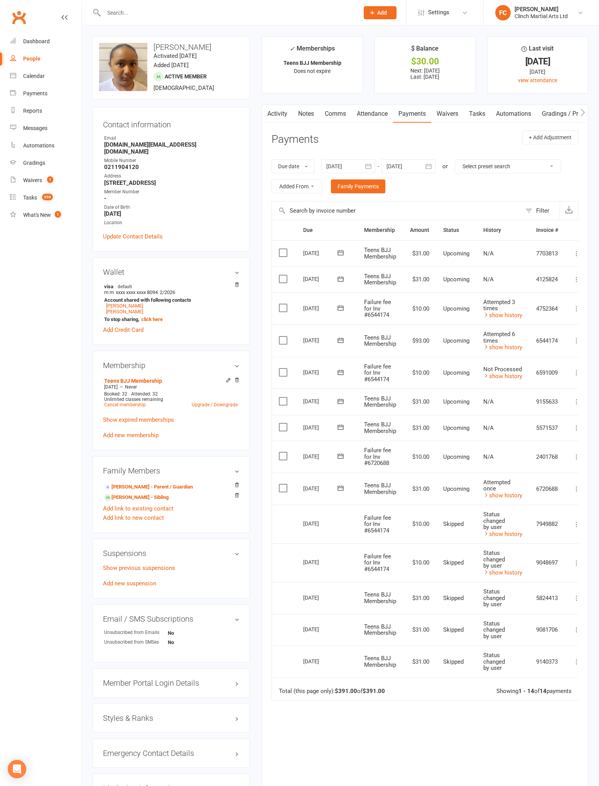
click at [340, 455] on icon at bounding box center [341, 456] width 8 height 8
click at [401, 515] on span "11" at bounding box center [403, 516] width 6 height 6
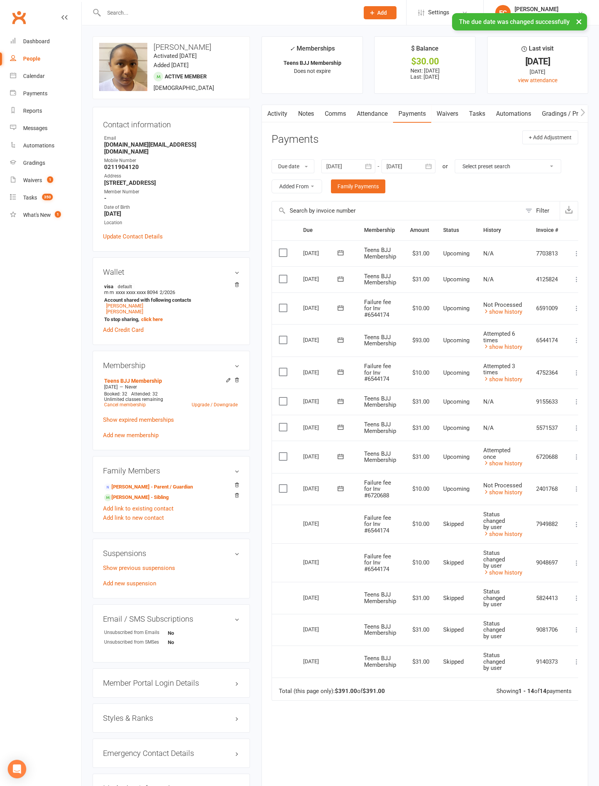
click at [280, 491] on label at bounding box center [284, 489] width 10 height 8
click at [280, 485] on input "checkbox" at bounding box center [281, 485] width 5 height 0
click at [563, 771] on button "Change status" at bounding box center [558, 768] width 61 height 16
click at [564, 751] on link "Skipped" at bounding box center [550, 747] width 76 height 15
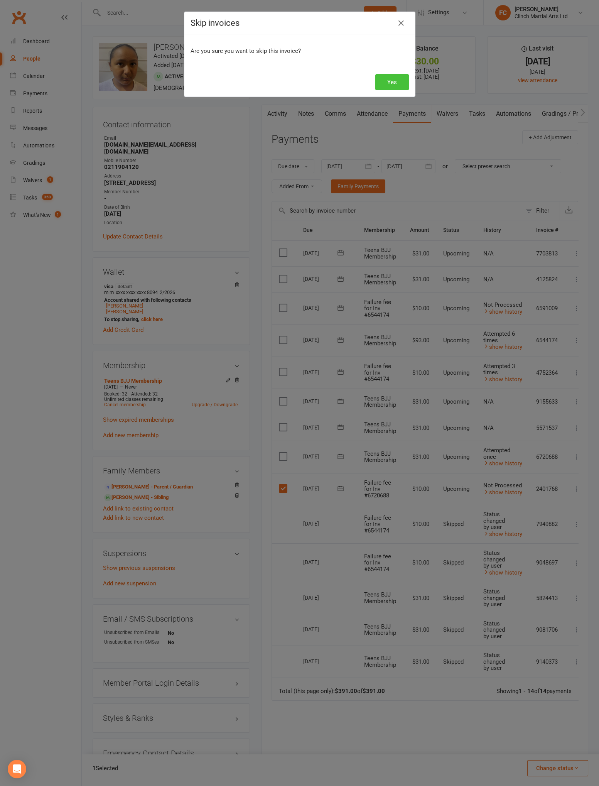
click at [399, 82] on button "Yes" at bounding box center [393, 82] width 34 height 16
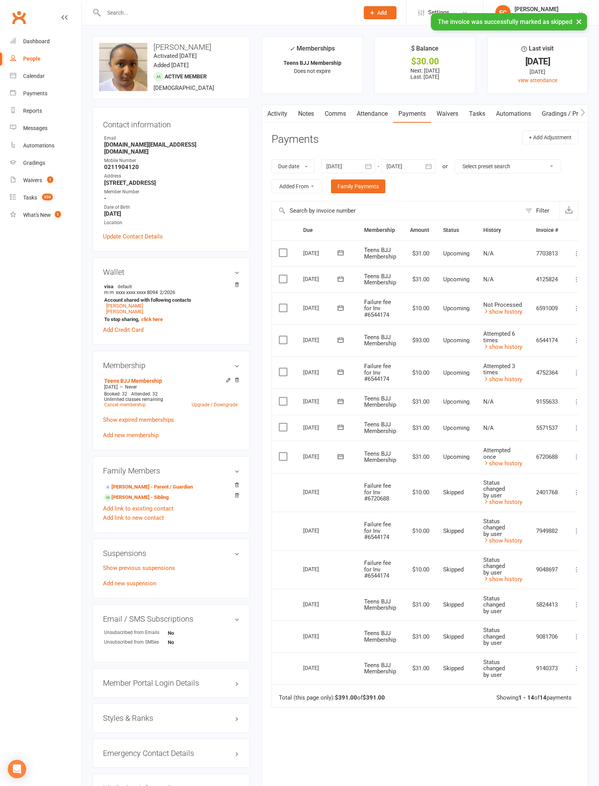
click at [505, 462] on link "show history" at bounding box center [503, 463] width 39 height 7
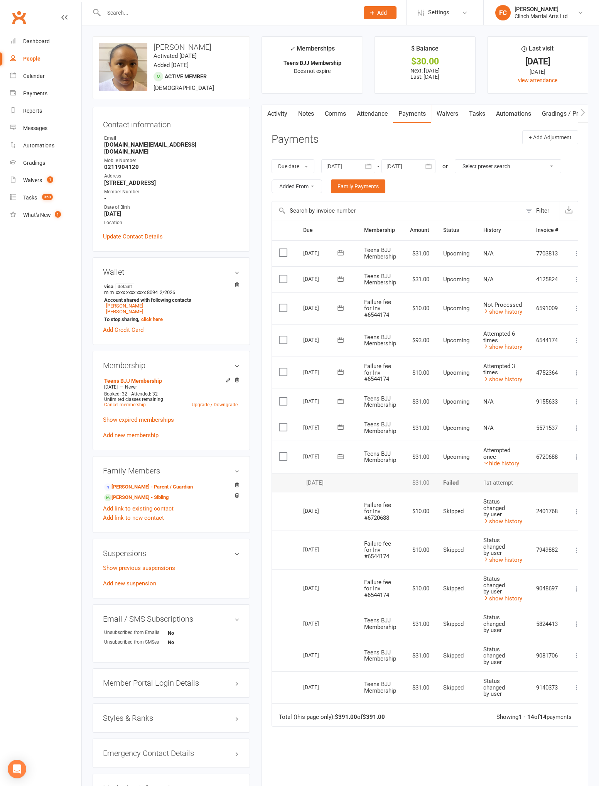
click at [510, 463] on link "hide history" at bounding box center [502, 463] width 36 height 7
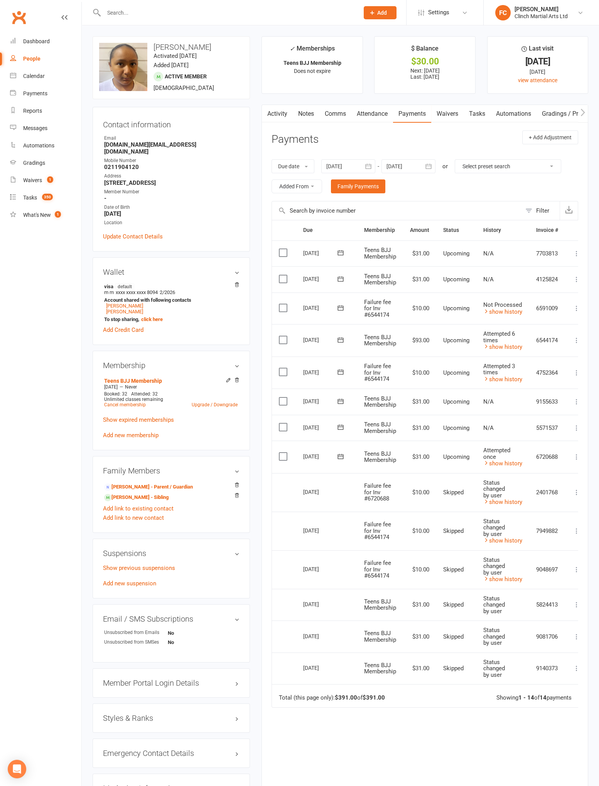
click at [337, 457] on icon at bounding box center [341, 457] width 8 height 8
click at [401, 514] on span "11" at bounding box center [403, 516] width 6 height 6
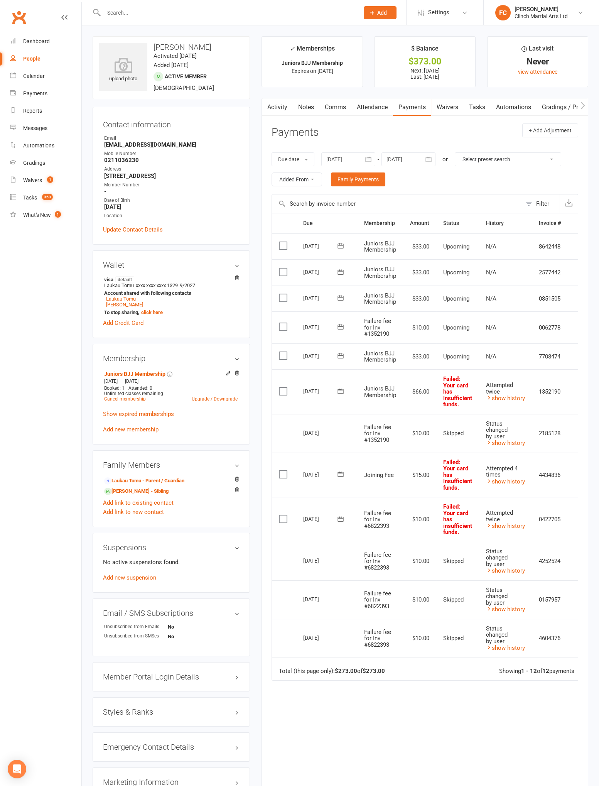
click at [340, 327] on icon at bounding box center [341, 327] width 8 height 8
click at [403, 387] on span "11" at bounding box center [403, 387] width 6 height 6
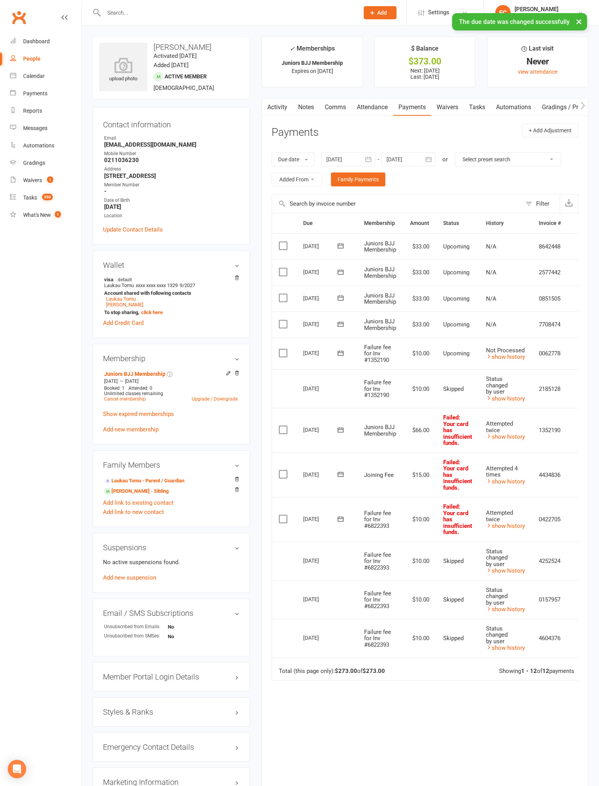
click at [285, 356] on label at bounding box center [284, 353] width 10 height 8
click at [284, 349] on input "checkbox" at bounding box center [281, 349] width 5 height 0
click at [567, 769] on button "Change status" at bounding box center [558, 768] width 61 height 16
click at [561, 752] on link "Skipped" at bounding box center [550, 747] width 76 height 15
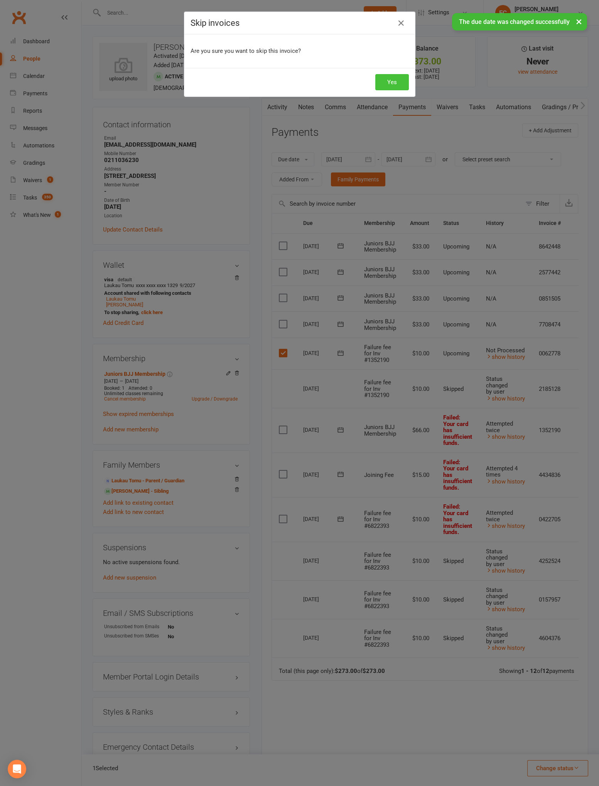
click at [403, 83] on button "Yes" at bounding box center [393, 82] width 34 height 16
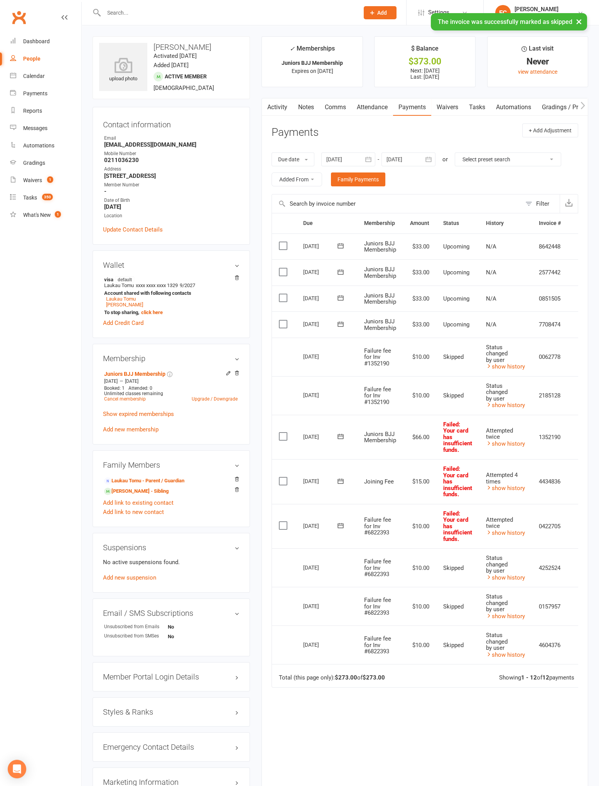
click at [340, 438] on icon at bounding box center [341, 436] width 6 height 5
click at [403, 498] on span "11" at bounding box center [403, 496] width 6 height 6
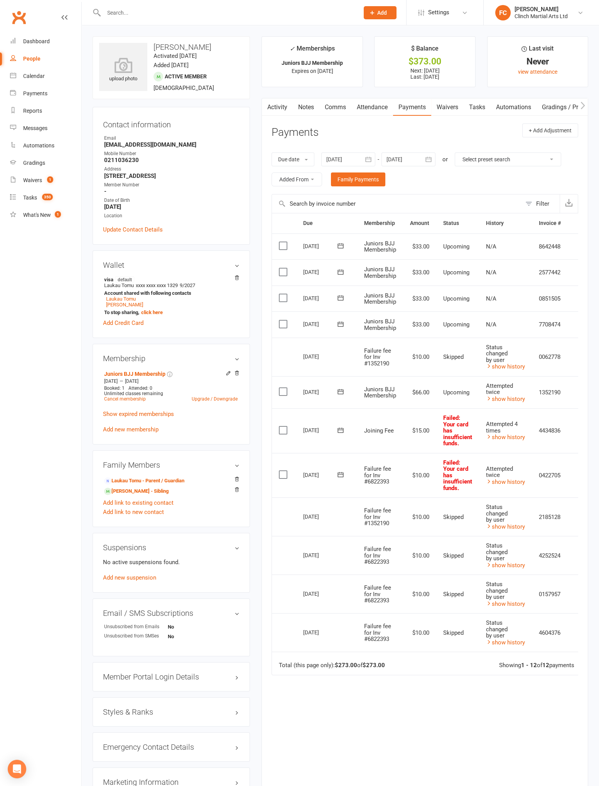
click at [340, 429] on icon at bounding box center [341, 431] width 8 height 8
click at [402, 490] on span "11" at bounding box center [403, 490] width 6 height 6
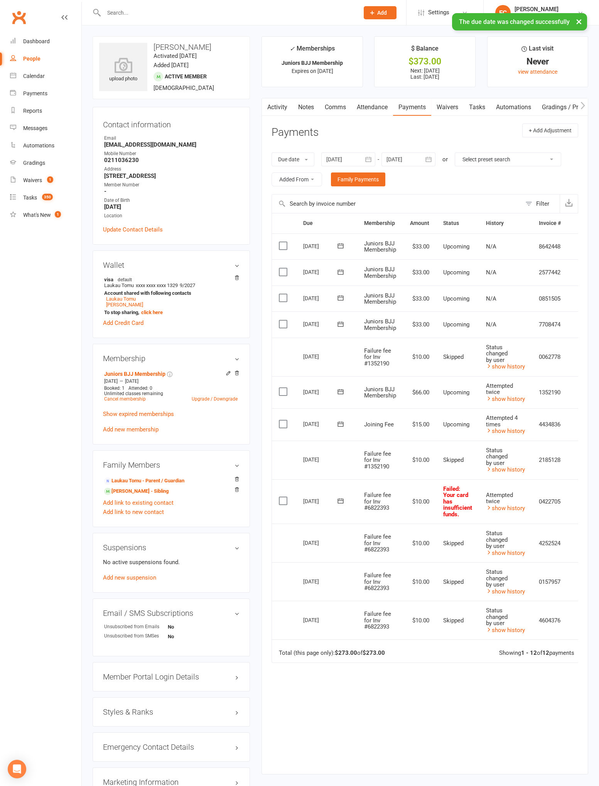
click at [339, 500] on icon at bounding box center [341, 501] width 8 height 8
click at [401, 559] on span "11" at bounding box center [403, 560] width 6 height 6
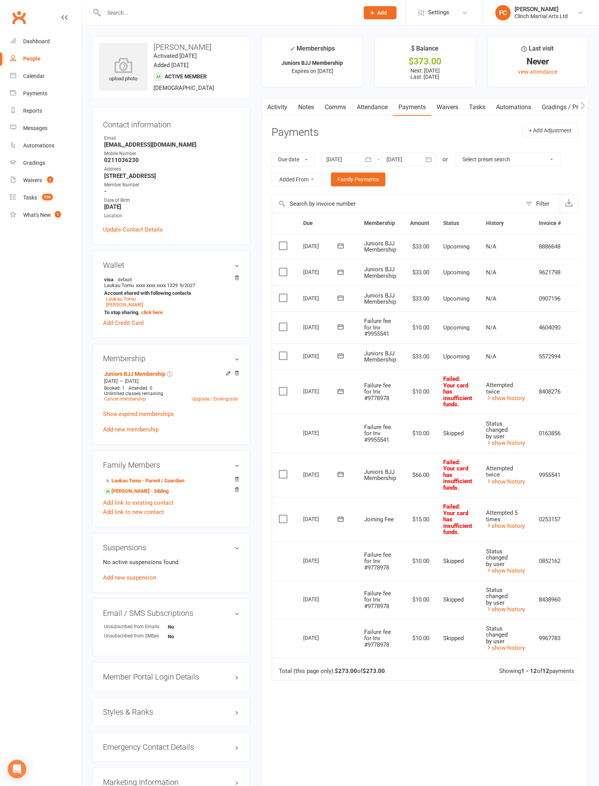
click at [337, 329] on icon at bounding box center [341, 327] width 8 height 8
click at [400, 389] on span "11" at bounding box center [403, 387] width 6 height 6
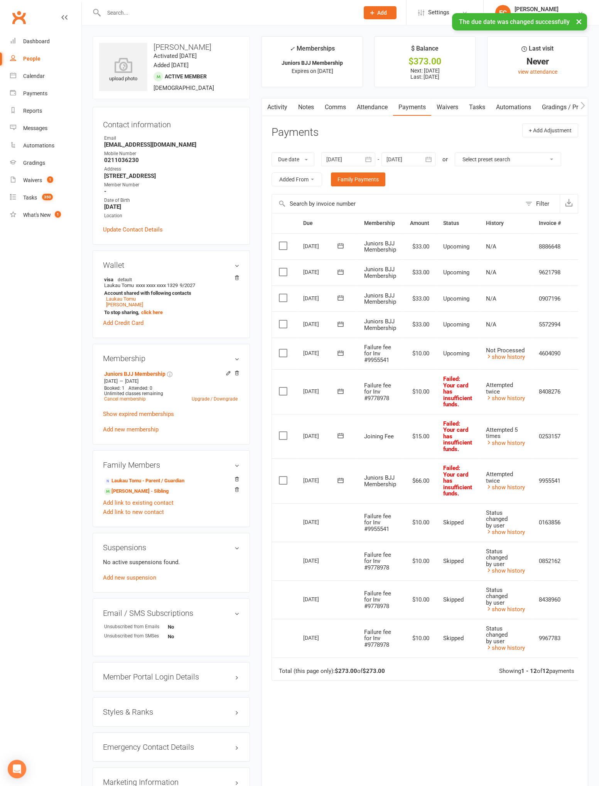
click at [284, 356] on label at bounding box center [284, 353] width 10 height 8
click at [284, 349] on input "checkbox" at bounding box center [281, 349] width 5 height 0
click at [573, 775] on button "Change status" at bounding box center [558, 768] width 61 height 16
click at [561, 755] on link "Skipped" at bounding box center [550, 747] width 76 height 15
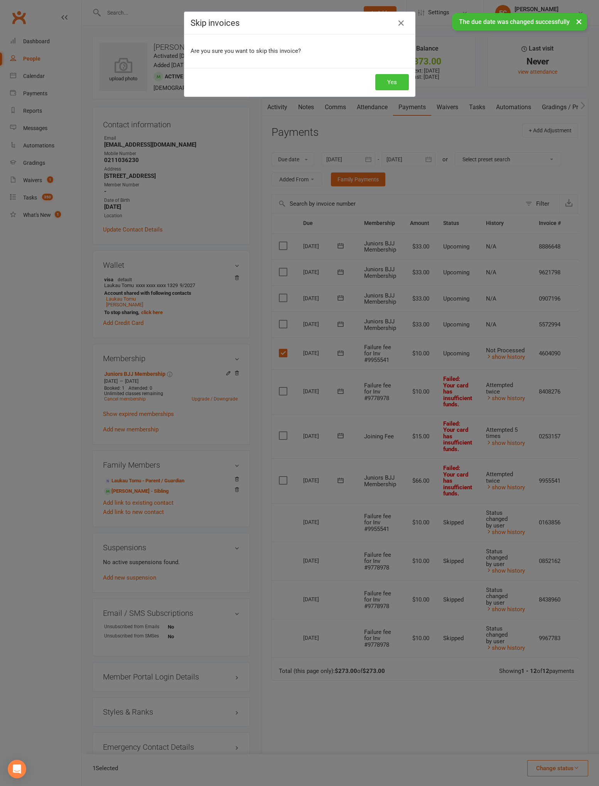
click at [395, 83] on button "Yes" at bounding box center [393, 82] width 34 height 16
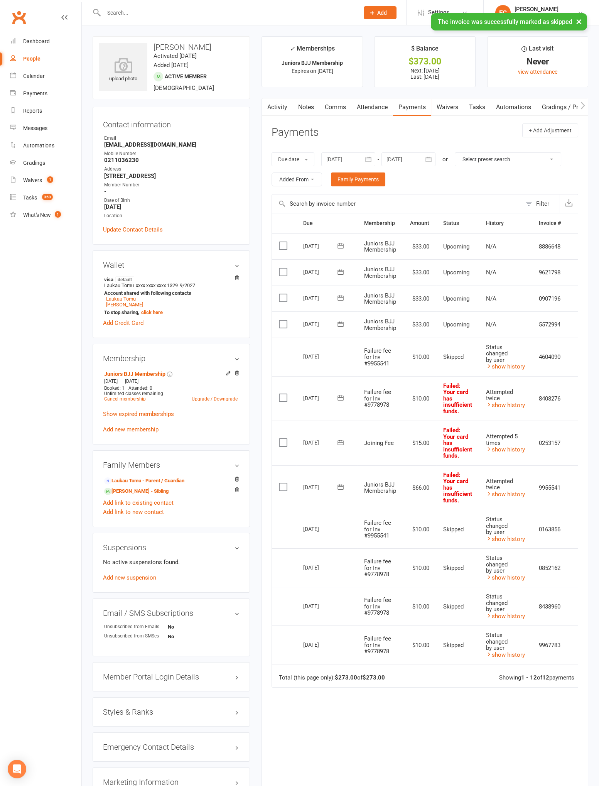
click at [337, 399] on icon at bounding box center [341, 398] width 8 height 8
click at [403, 459] on span "11" at bounding box center [403, 458] width 6 height 6
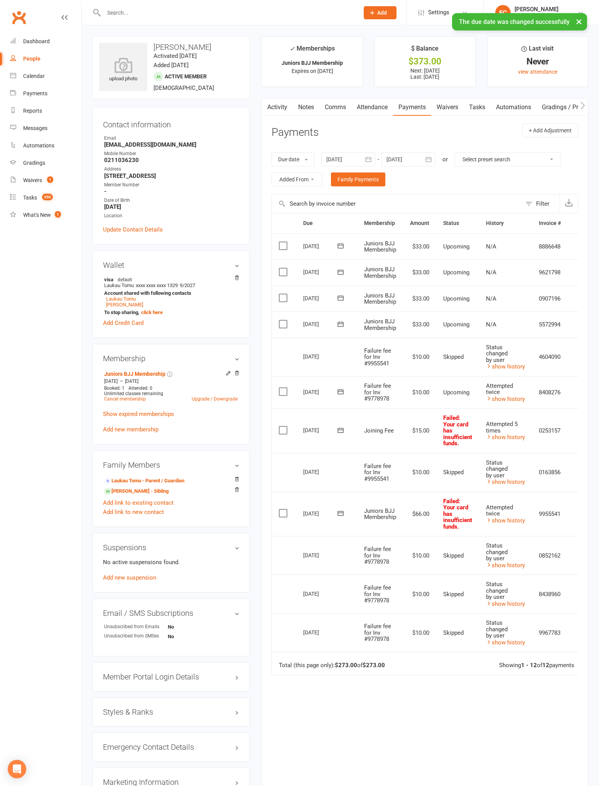
click at [340, 429] on icon at bounding box center [341, 431] width 8 height 8
click at [401, 491] on span "11" at bounding box center [403, 490] width 6 height 6
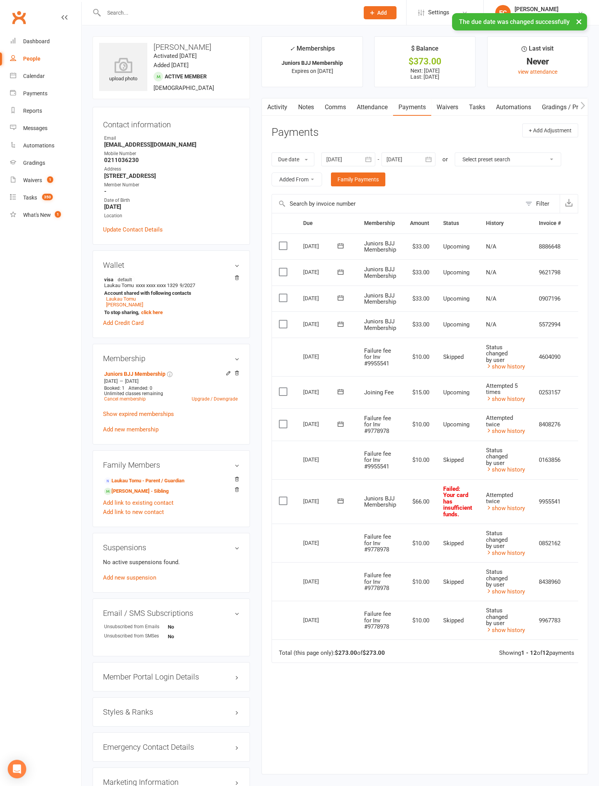
click at [341, 500] on icon at bounding box center [341, 501] width 8 height 8
click at [402, 558] on span "11" at bounding box center [403, 560] width 6 height 6
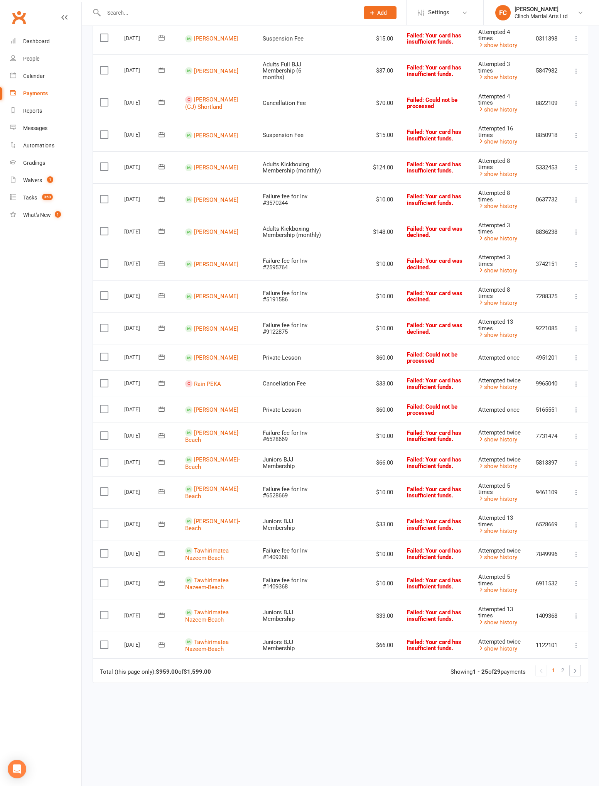
scroll to position [244, 0]
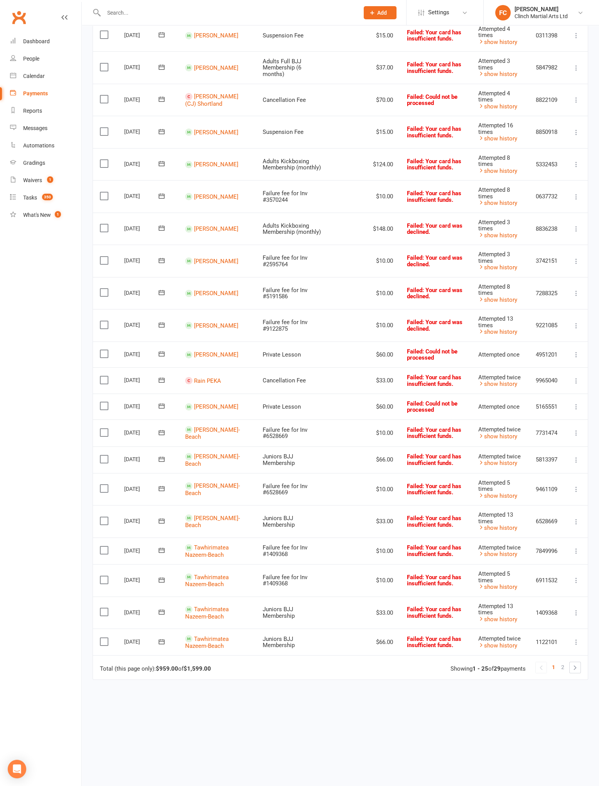
click at [461, 342] on td "Failed : Could not be processed" at bounding box center [435, 355] width 71 height 26
click at [579, 663] on link at bounding box center [575, 667] width 11 height 11
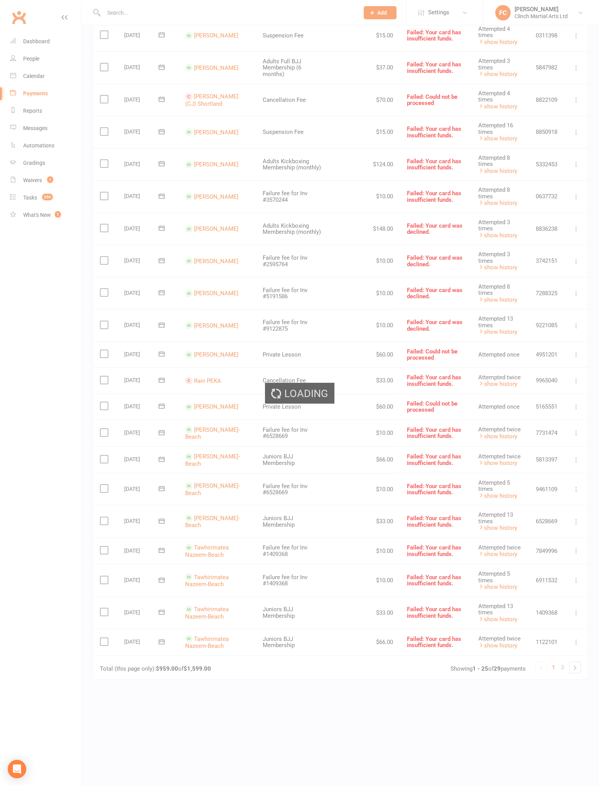
scroll to position [0, 0]
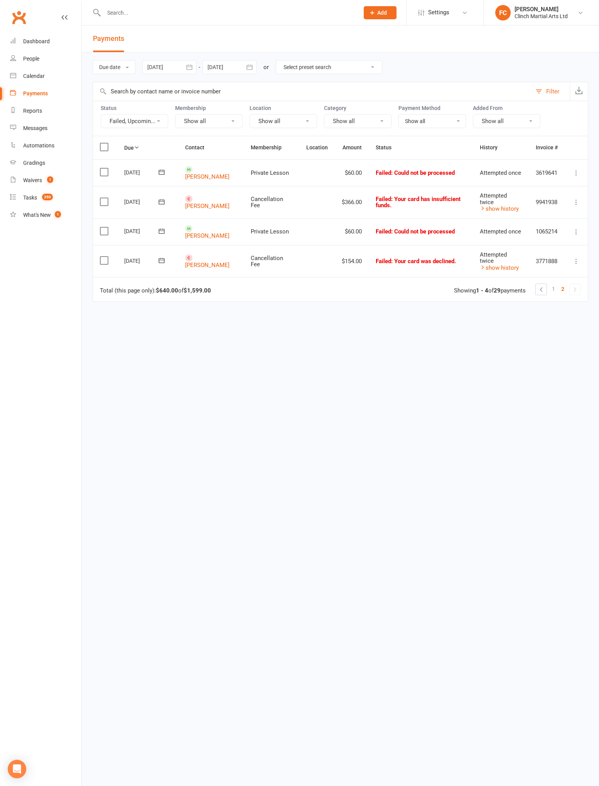
click at [538, 287] on link at bounding box center [541, 289] width 11 height 11
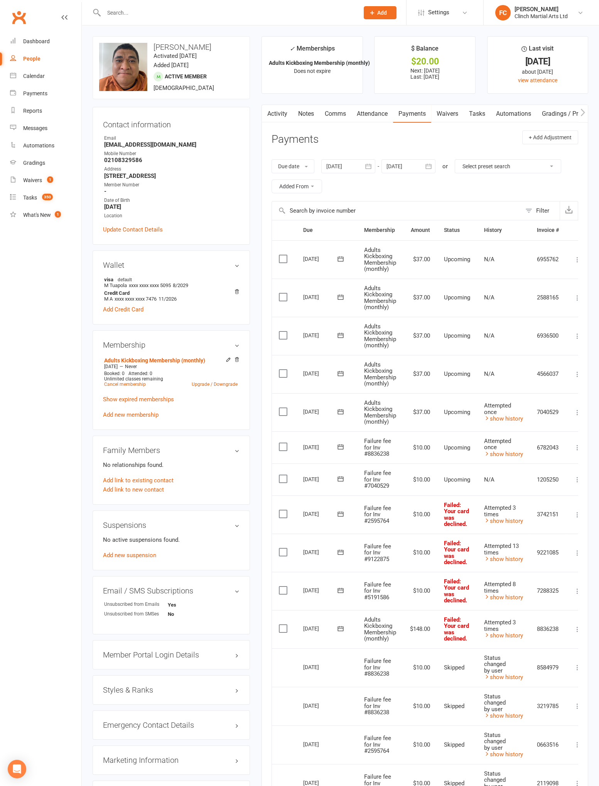
click at [338, 477] on icon at bounding box center [341, 478] width 6 height 5
click at [400, 537] on span "11" at bounding box center [403, 538] width 6 height 6
click at [284, 478] on label at bounding box center [284, 479] width 10 height 8
click at [284, 475] on input "checkbox" at bounding box center [281, 475] width 5 height 0
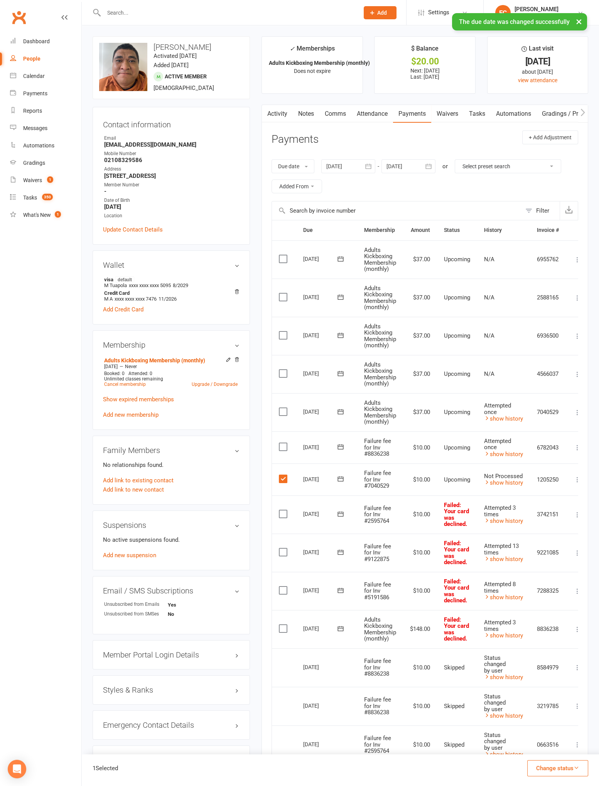
click at [564, 769] on button "Change status" at bounding box center [558, 768] width 61 height 16
click at [561, 752] on link "Skipped" at bounding box center [550, 747] width 76 height 15
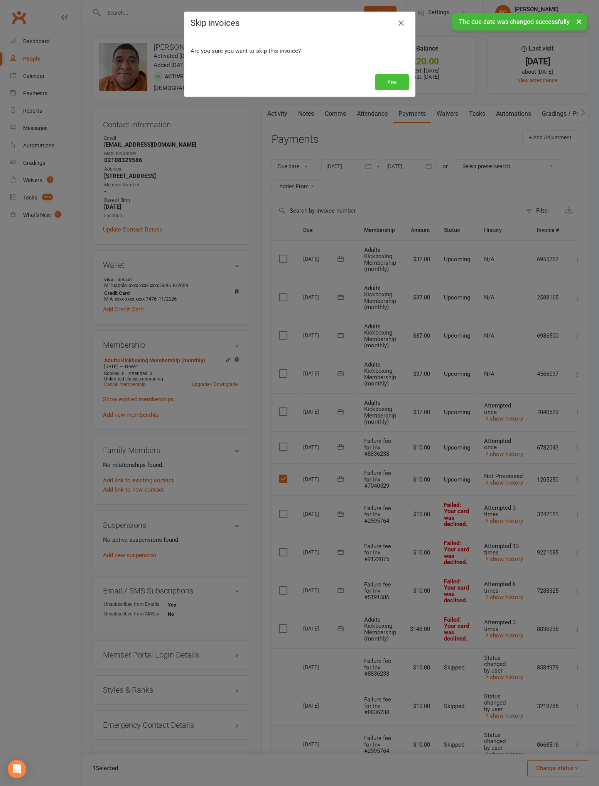
click at [397, 87] on button "Yes" at bounding box center [393, 82] width 34 height 16
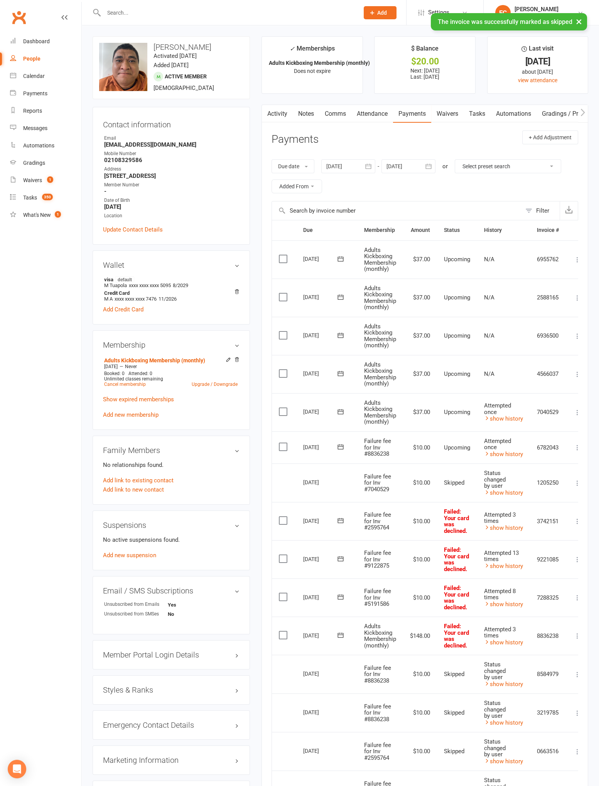
click at [339, 413] on icon at bounding box center [341, 411] width 6 height 5
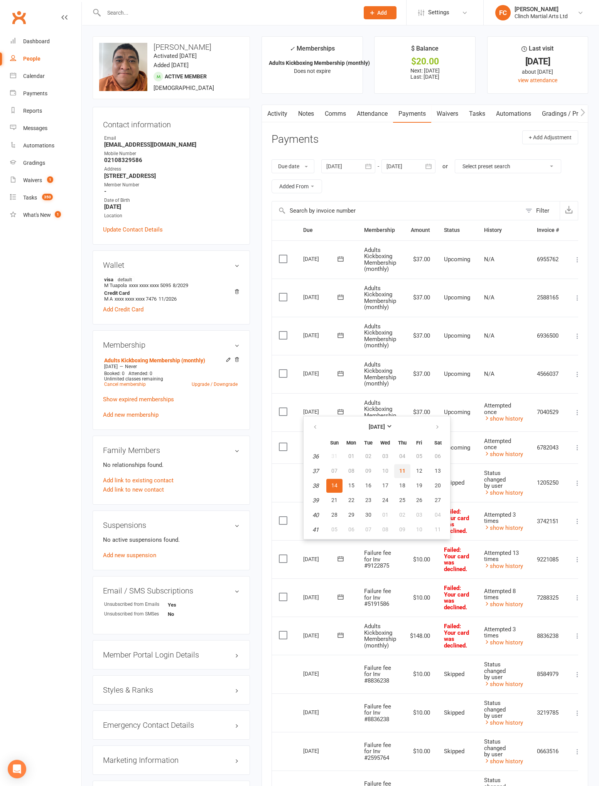
click at [400, 471] on span "11" at bounding box center [403, 471] width 6 height 6
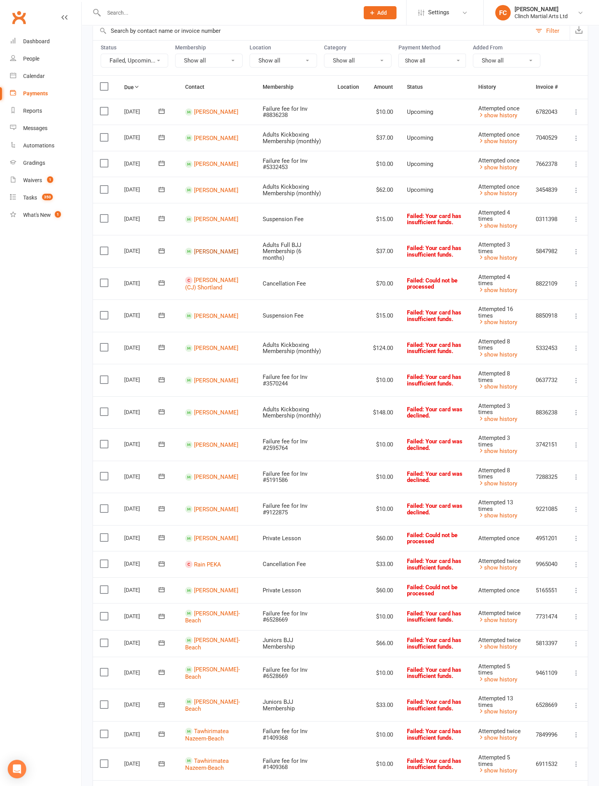
scroll to position [61, 0]
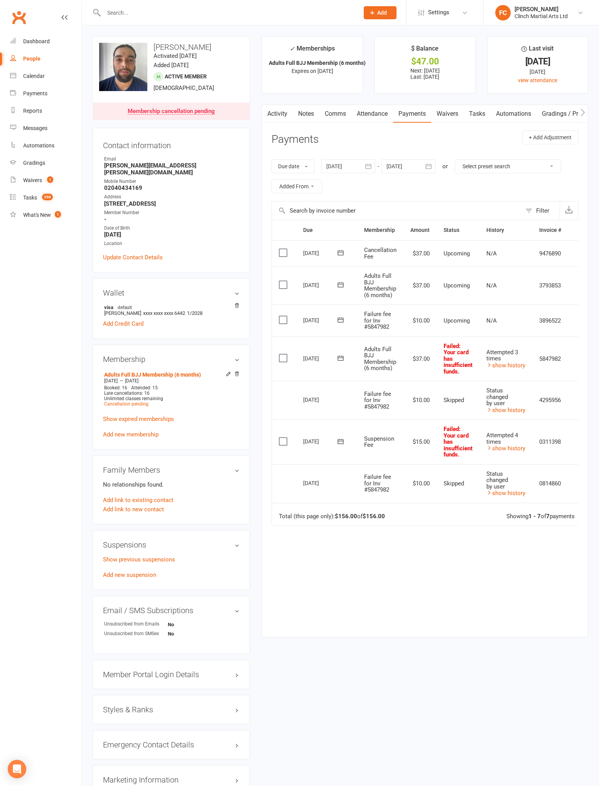
click at [340, 442] on icon at bounding box center [341, 442] width 8 height 8
click at [400, 500] on span "11" at bounding box center [403, 501] width 6 height 6
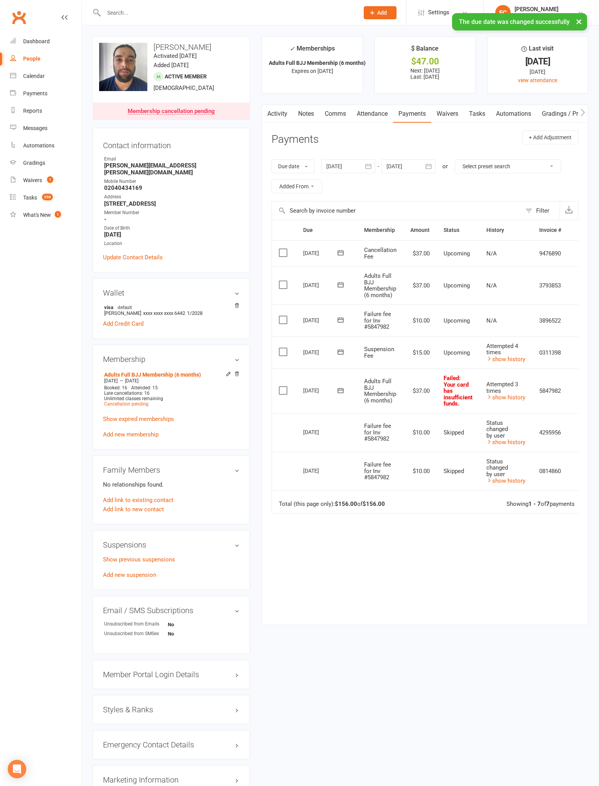
click at [340, 317] on icon at bounding box center [341, 320] width 8 height 8
click at [400, 378] on span "11" at bounding box center [403, 380] width 6 height 6
click at [284, 351] on label at bounding box center [284, 353] width 10 height 8
click at [284, 349] on input "checkbox" at bounding box center [281, 349] width 5 height 0
click at [566, 773] on button "Change status" at bounding box center [558, 768] width 61 height 16
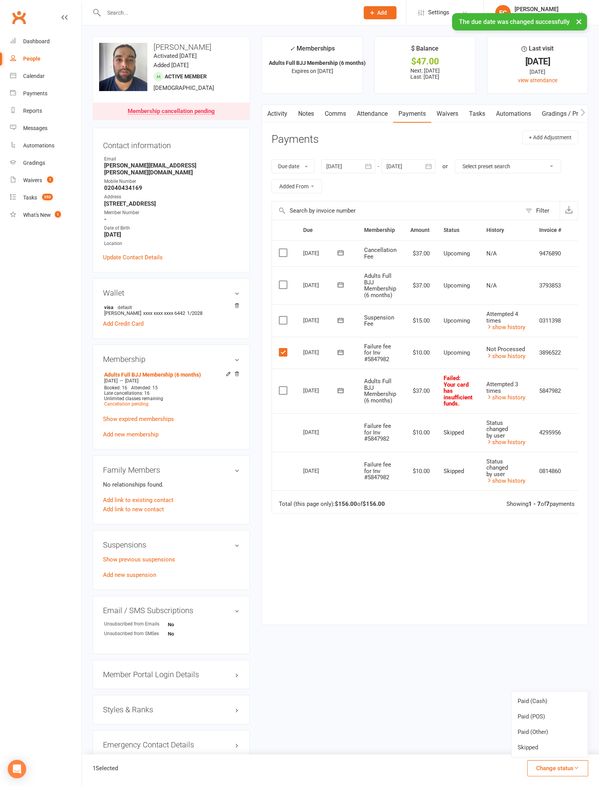
click at [563, 750] on link "Skipped" at bounding box center [550, 747] width 76 height 15
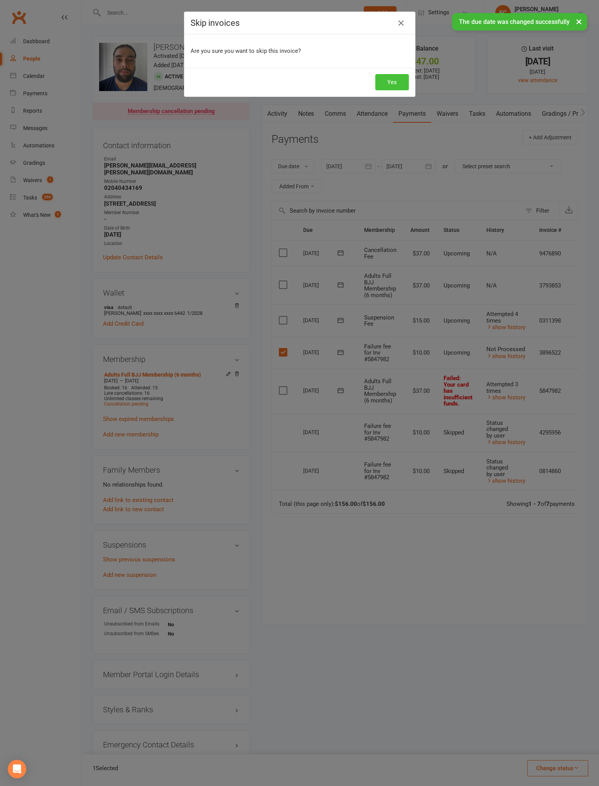
click at [395, 88] on button "Yes" at bounding box center [393, 82] width 34 height 16
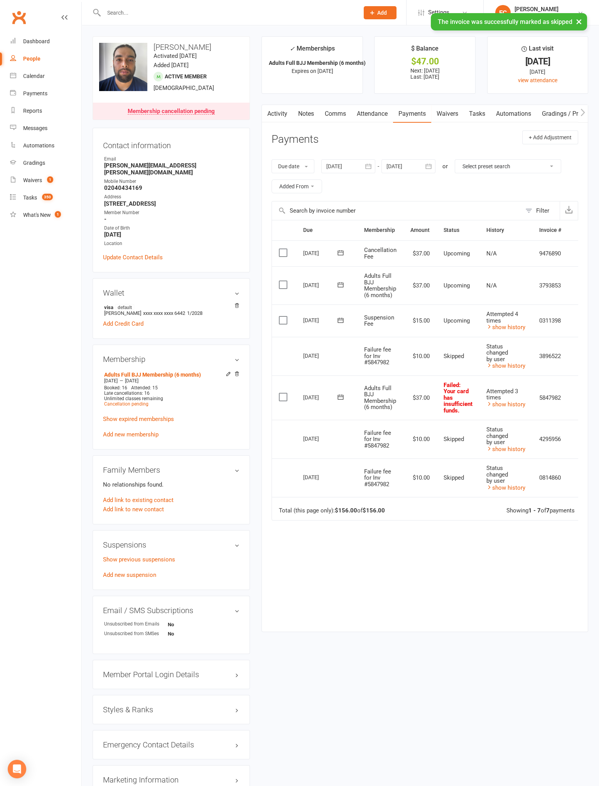
click at [340, 396] on icon at bounding box center [341, 397] width 8 height 8
click at [400, 455] on span "11" at bounding box center [403, 457] width 6 height 6
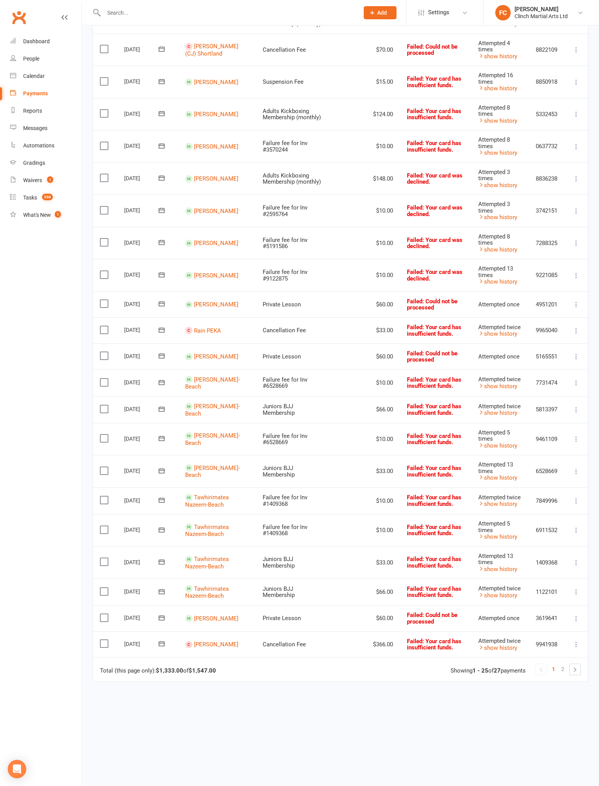
scroll to position [232, 0]
